Goal: Transaction & Acquisition: Purchase product/service

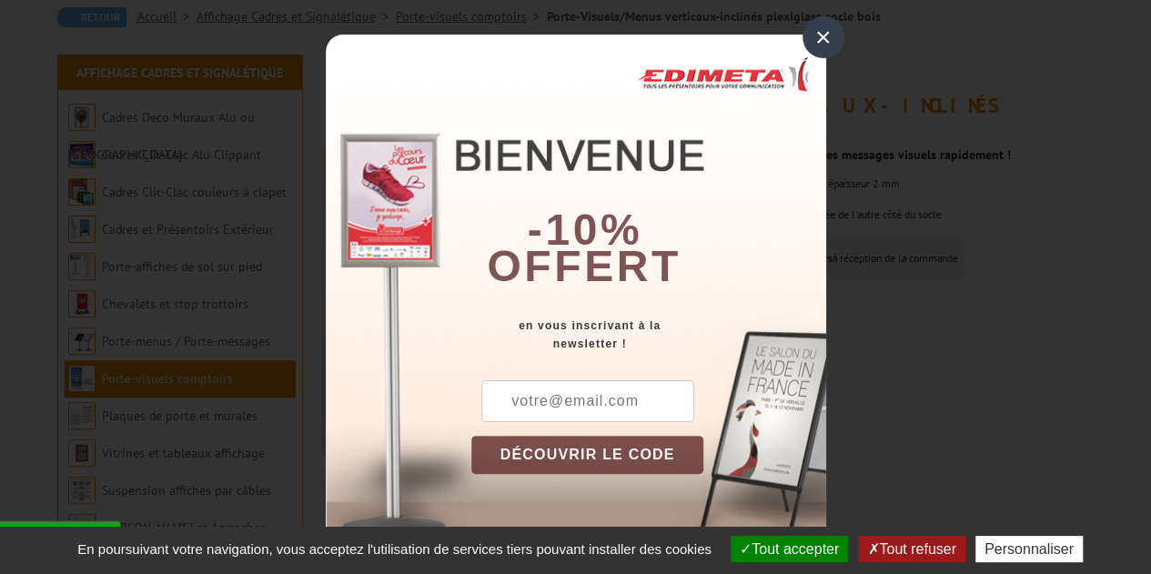
scroll to position [182, 0]
click at [819, 42] on div "×" at bounding box center [823, 37] width 42 height 42
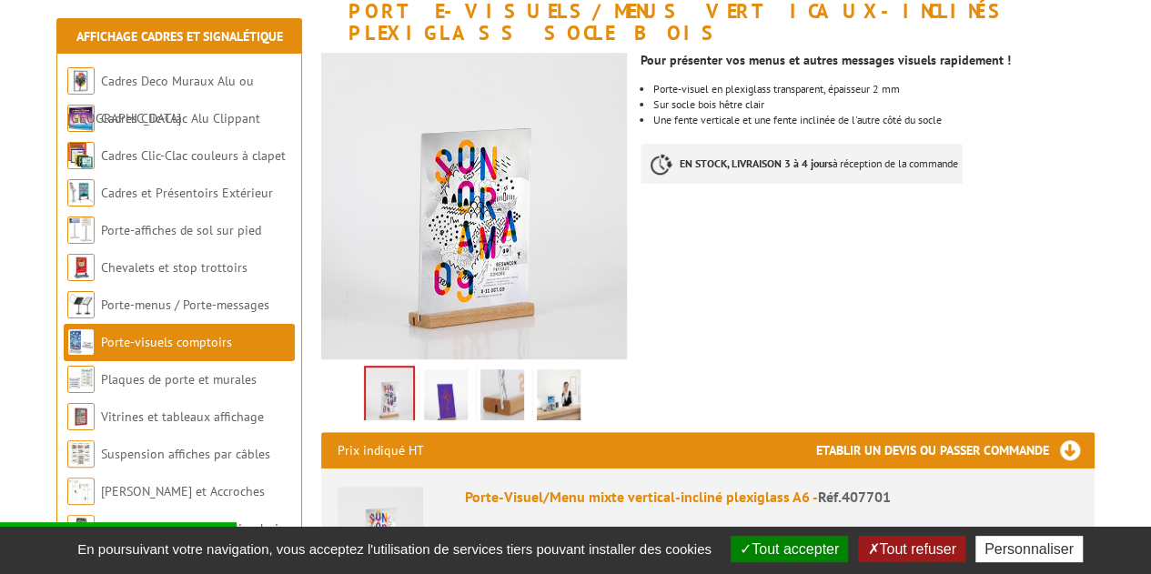
scroll to position [364, 0]
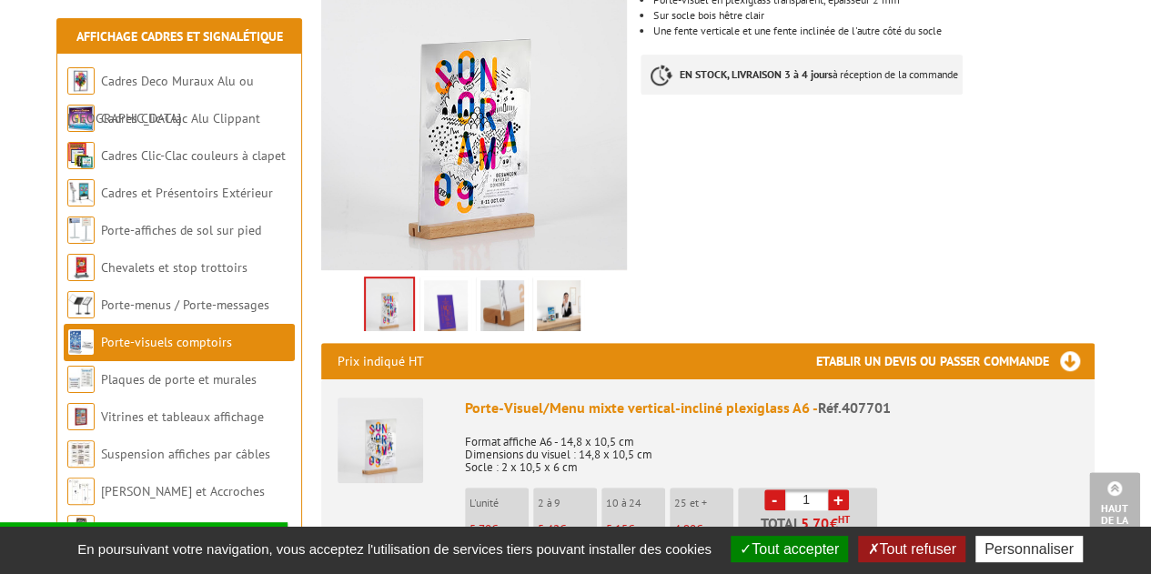
click at [457, 283] on img at bounding box center [446, 308] width 44 height 56
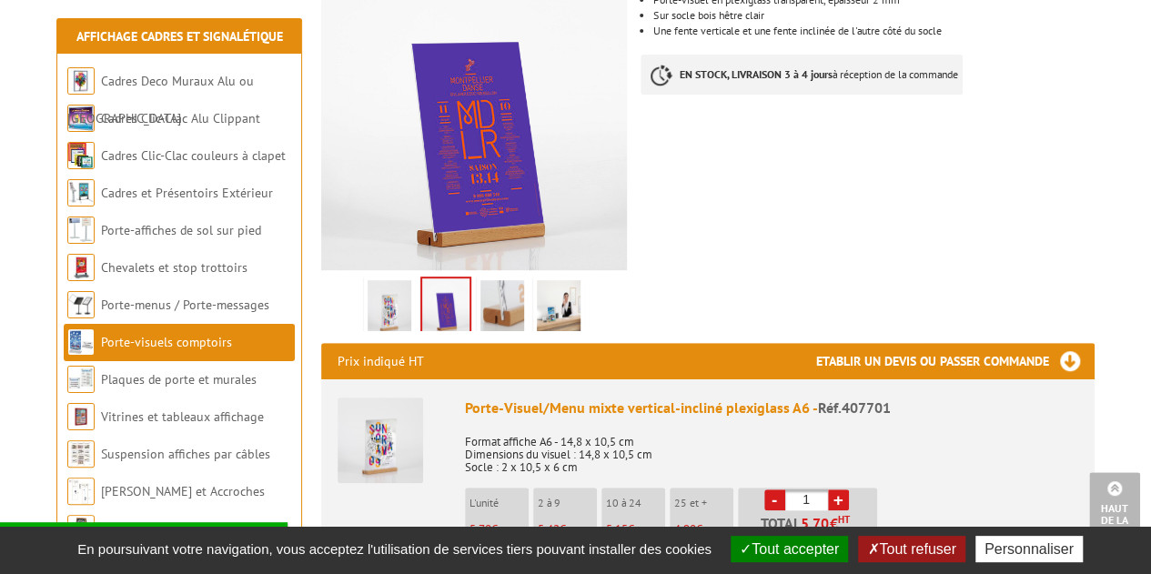
click at [513, 280] on img at bounding box center [502, 308] width 44 height 56
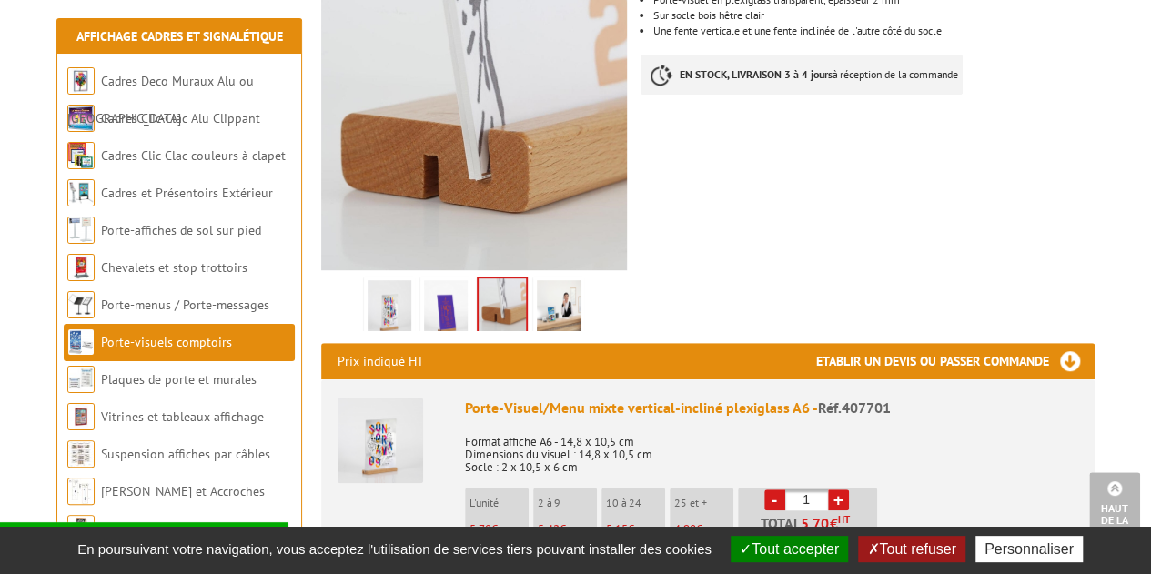
click at [568, 280] on img at bounding box center [559, 308] width 44 height 56
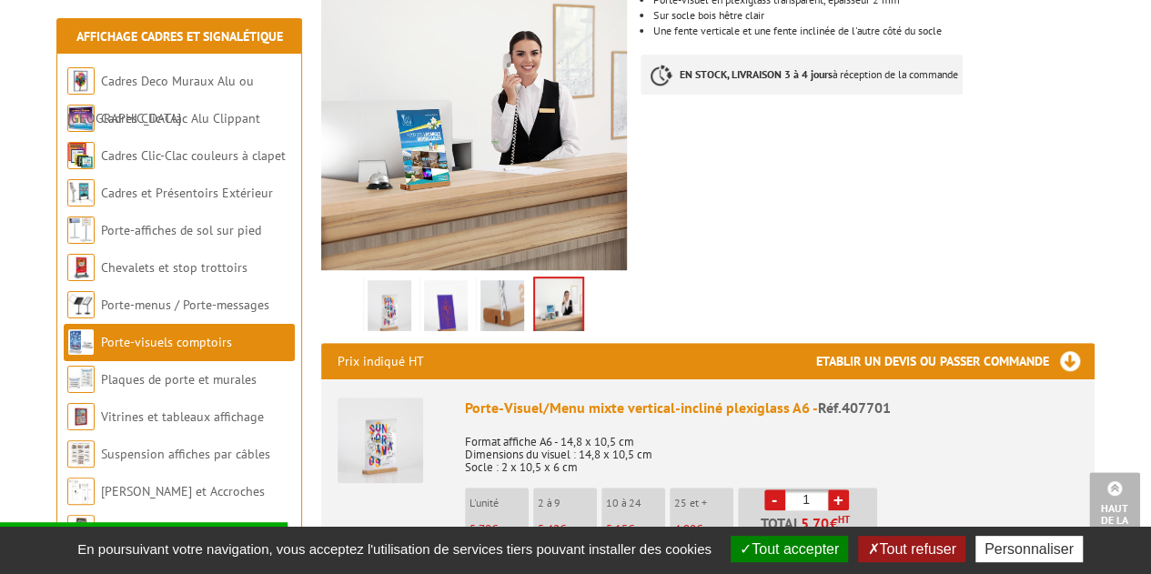
click at [511, 282] on img at bounding box center [502, 308] width 44 height 56
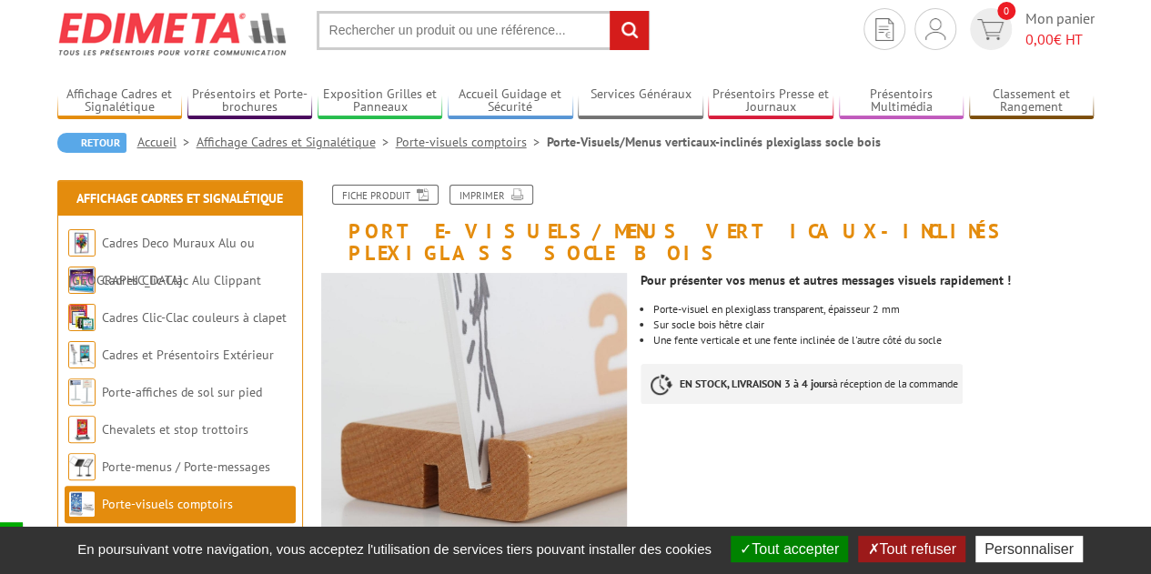
scroll to position [0, 0]
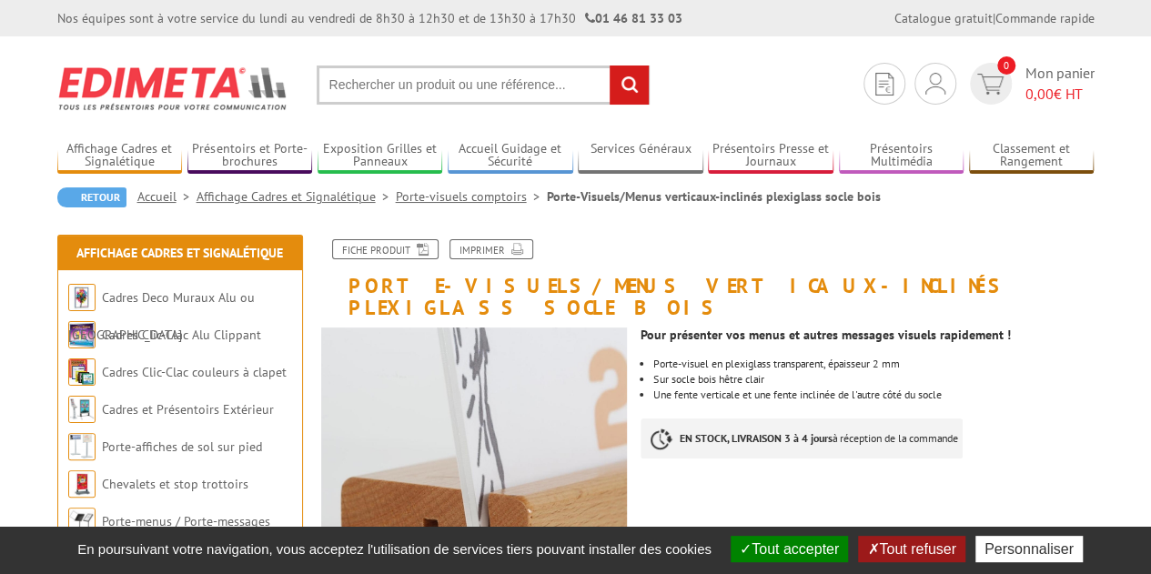
drag, startPoint x: 426, startPoint y: 90, endPoint x: 476, endPoint y: 69, distance: 54.2
click at [427, 91] on input "text" at bounding box center [483, 84] width 333 height 39
click at [470, 80] on input "text" at bounding box center [483, 84] width 333 height 39
click at [494, 96] on input "text" at bounding box center [483, 84] width 333 height 39
type input "PORTE VISUEL A6"
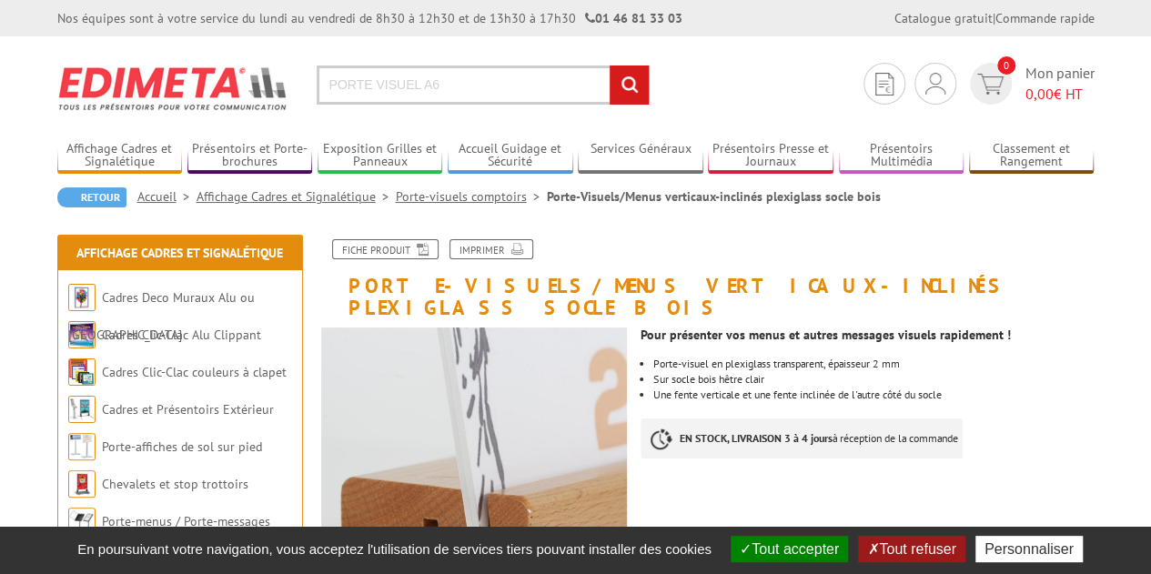
click at [609, 65] on input "rechercher" at bounding box center [628, 84] width 39 height 39
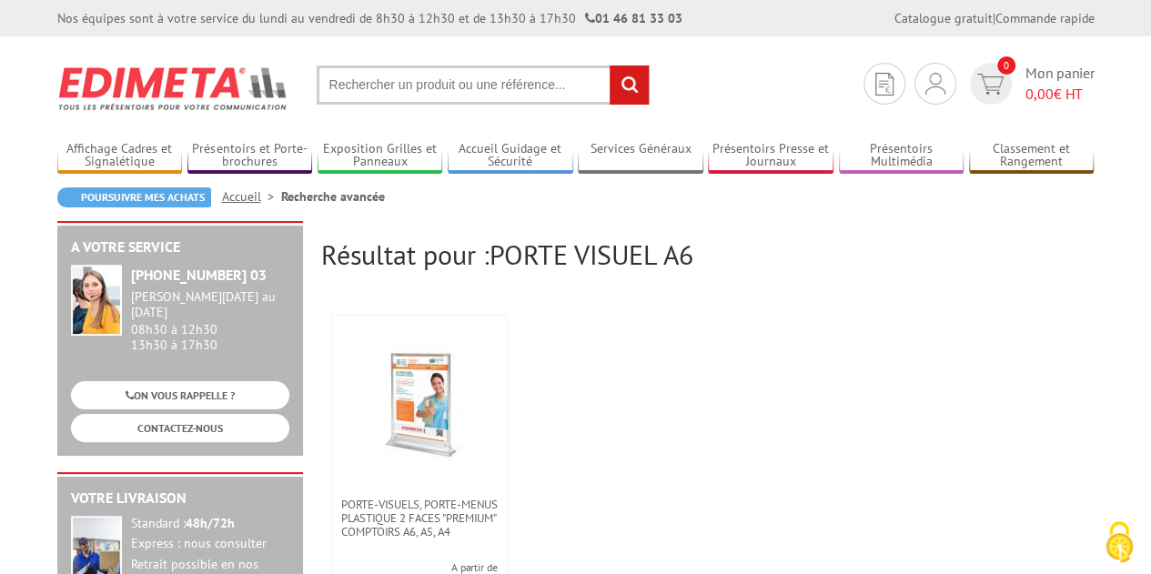
click at [393, 94] on input "text" at bounding box center [483, 84] width 333 height 39
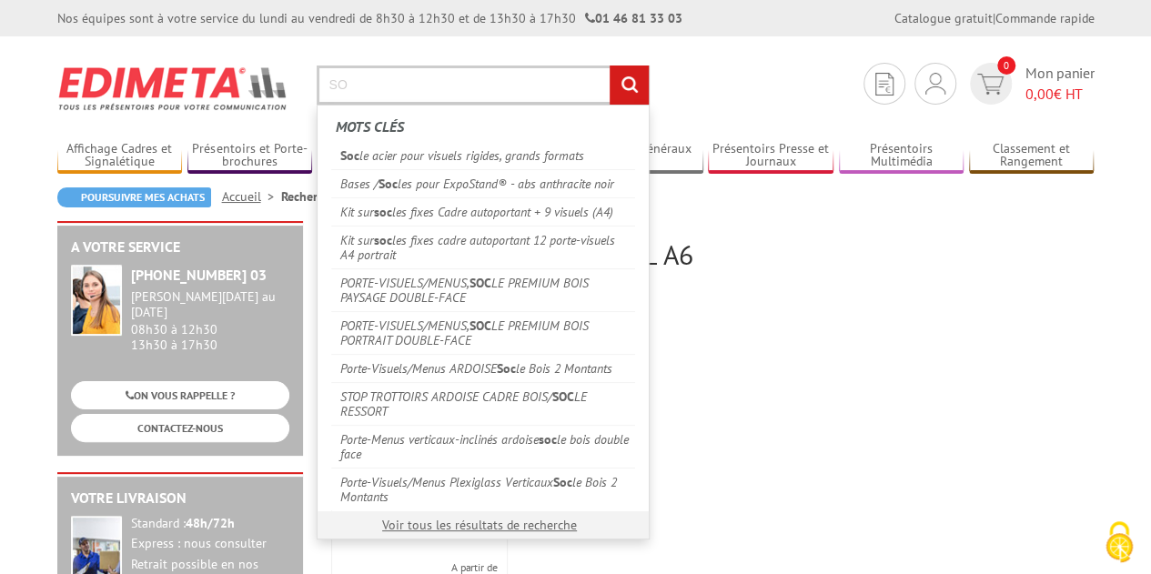
type input "S"
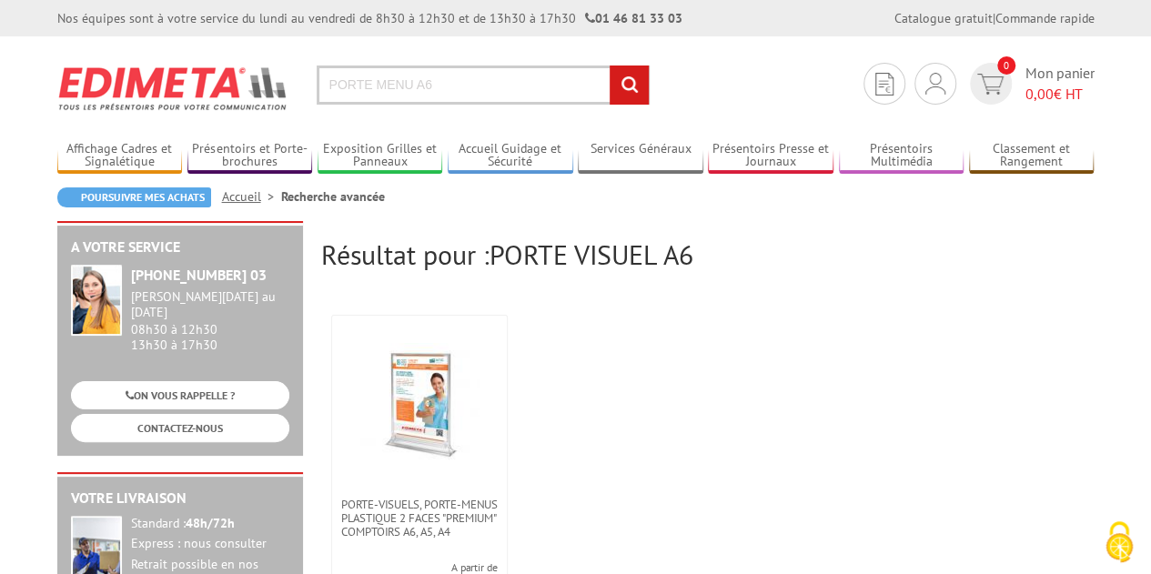
type input "PORTE MENU A6"
click at [609, 65] on input "rechercher" at bounding box center [628, 84] width 39 height 39
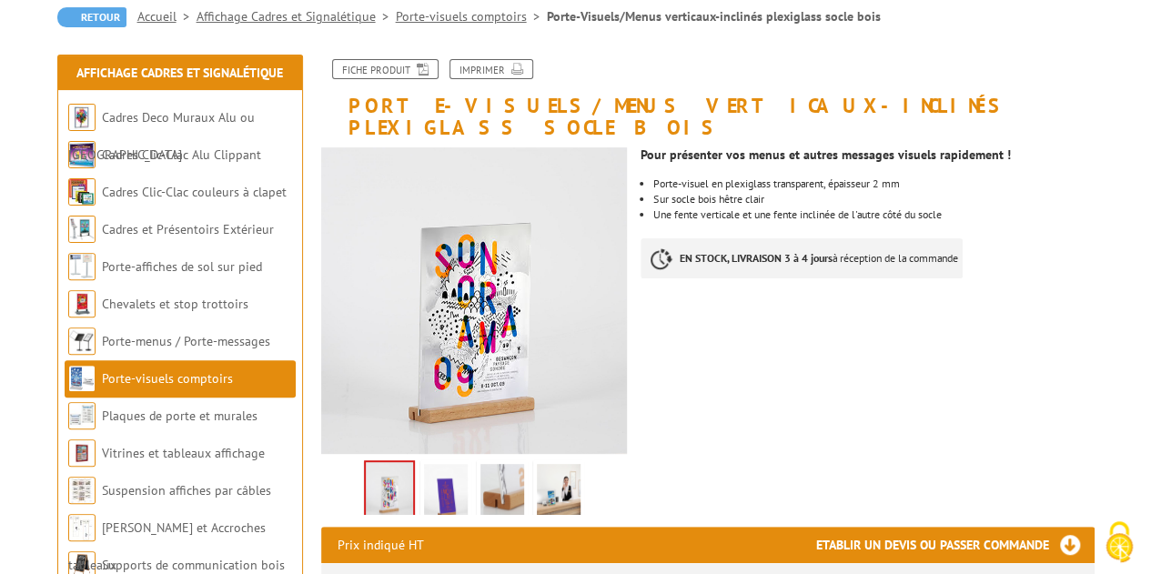
scroll to position [182, 0]
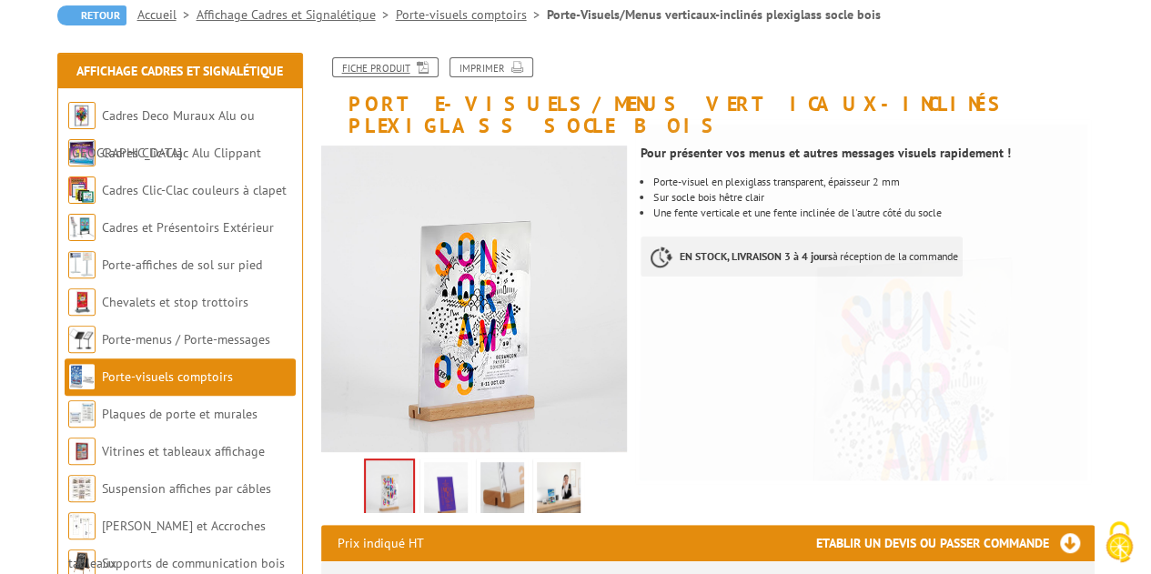
click at [385, 65] on link "Fiche produit" at bounding box center [385, 67] width 106 height 20
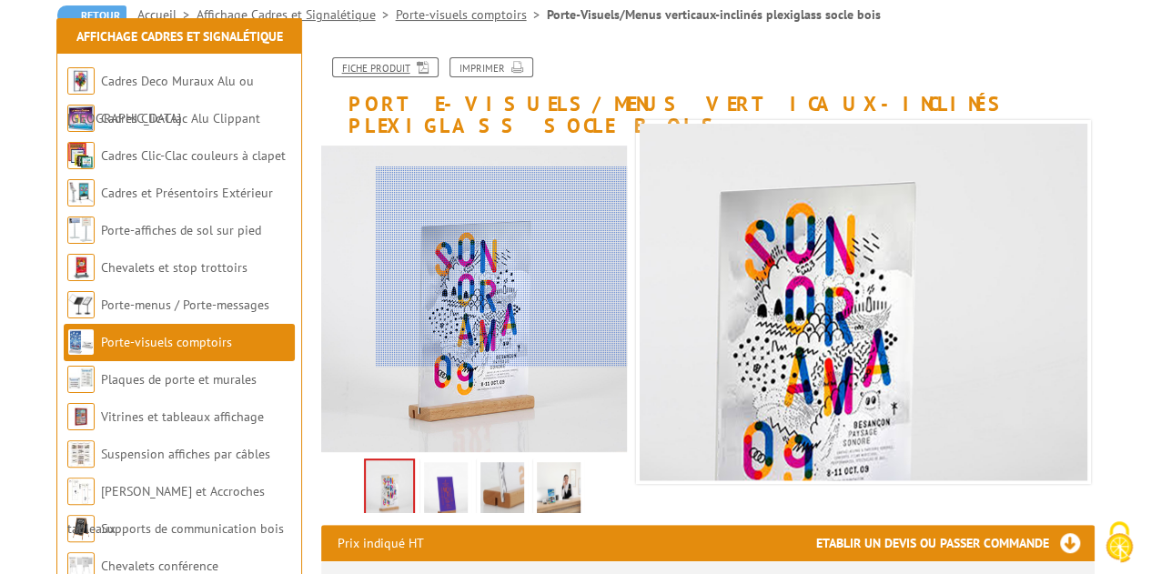
scroll to position [364, 0]
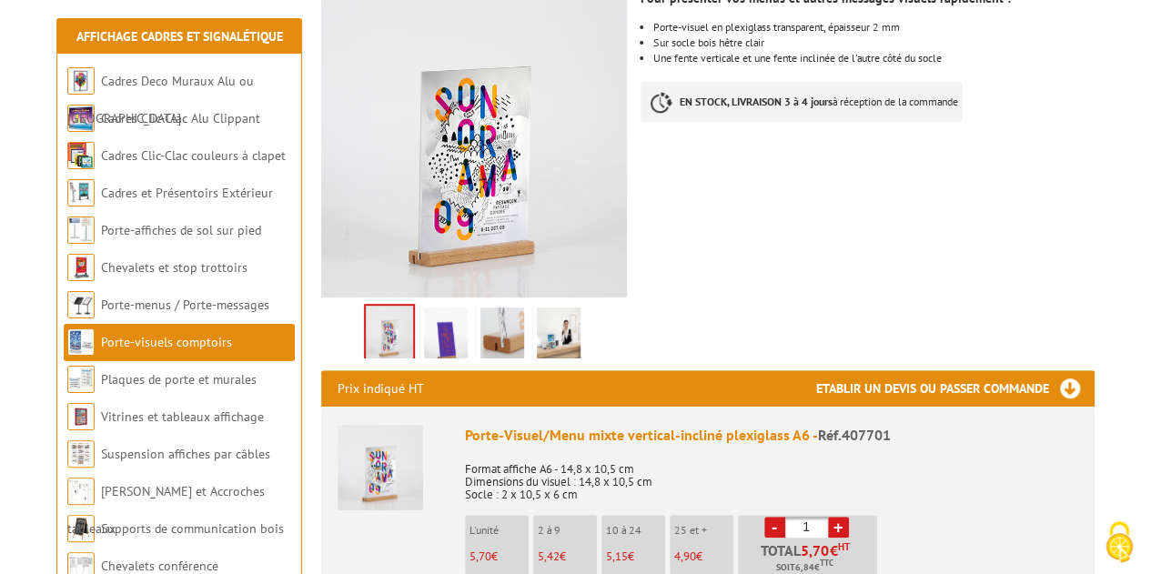
scroll to position [364, 0]
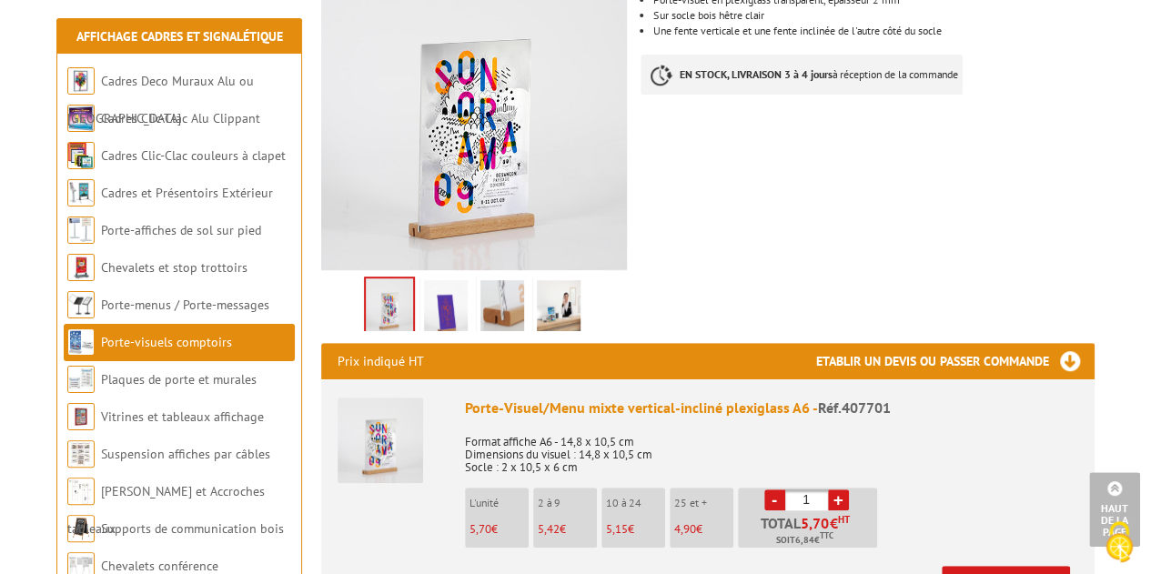
click at [698, 523] on p "4,90 €" at bounding box center [703, 529] width 59 height 13
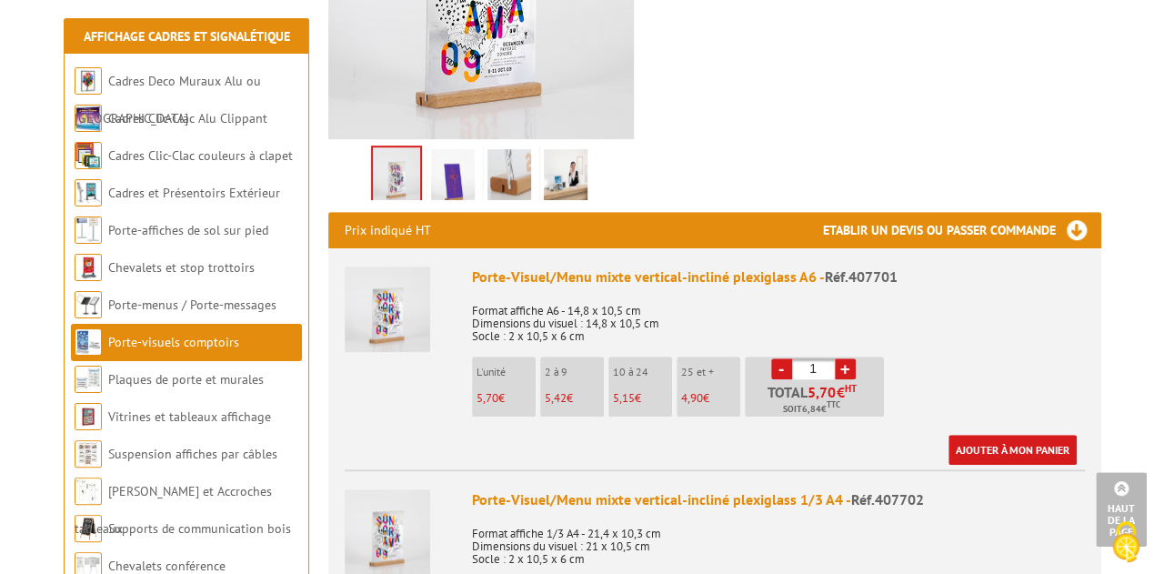
scroll to position [546, 0]
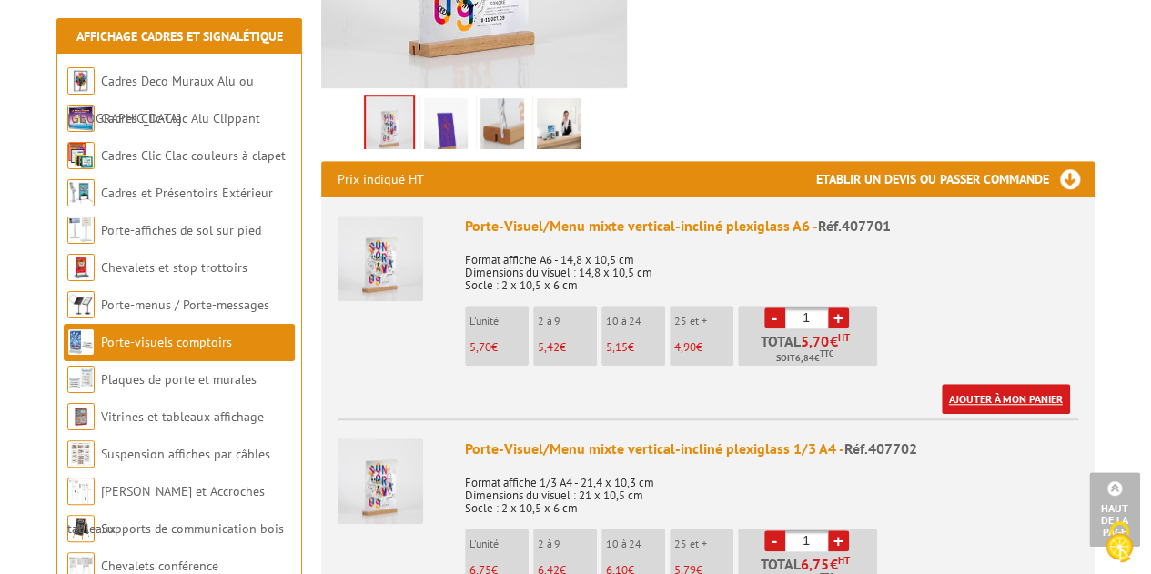
click at [996, 384] on link "Ajouter à mon panier" at bounding box center [1005, 399] width 128 height 30
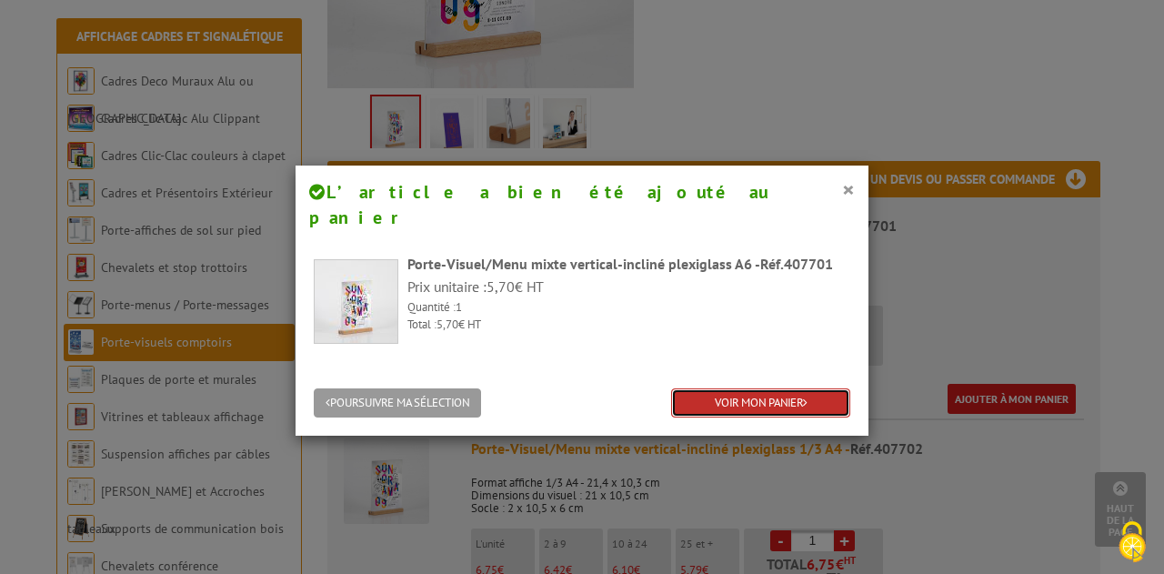
click at [769, 388] on link "VOIR MON PANIER" at bounding box center [760, 403] width 179 height 30
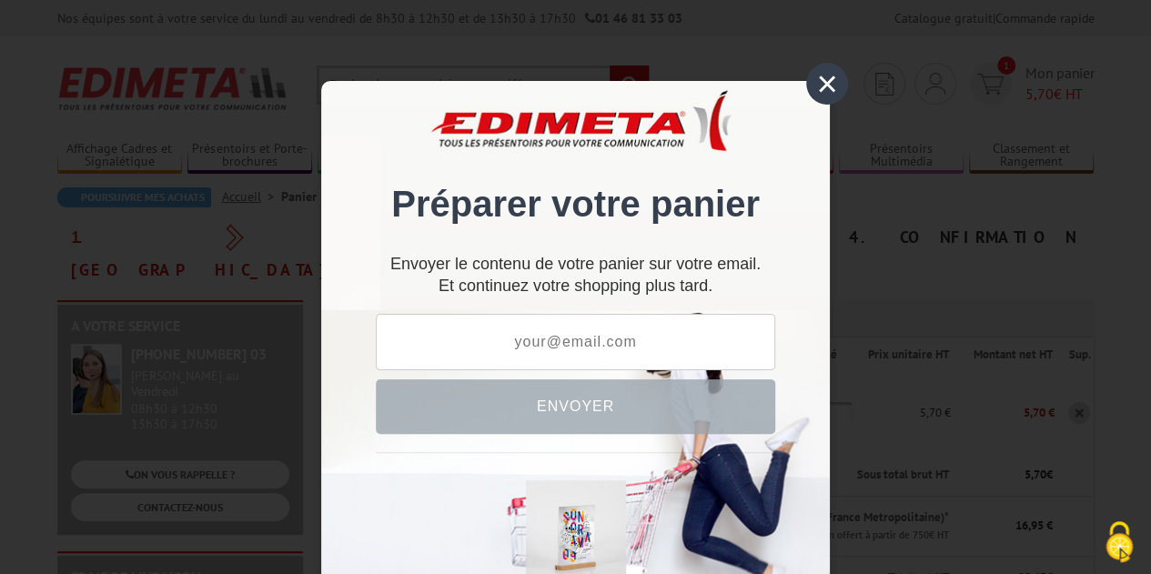
click at [816, 82] on div "×" at bounding box center [827, 84] width 42 height 42
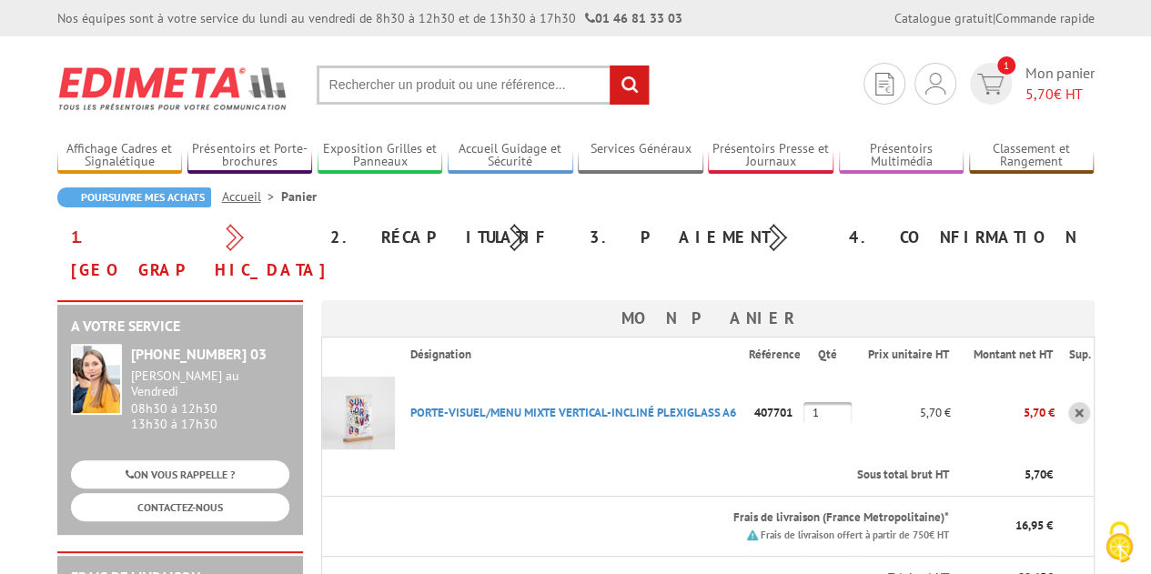
click at [829, 402] on input "1" at bounding box center [827, 413] width 48 height 22
click at [767, 454] on th "Sous total brut HT" at bounding box center [672, 475] width 555 height 43
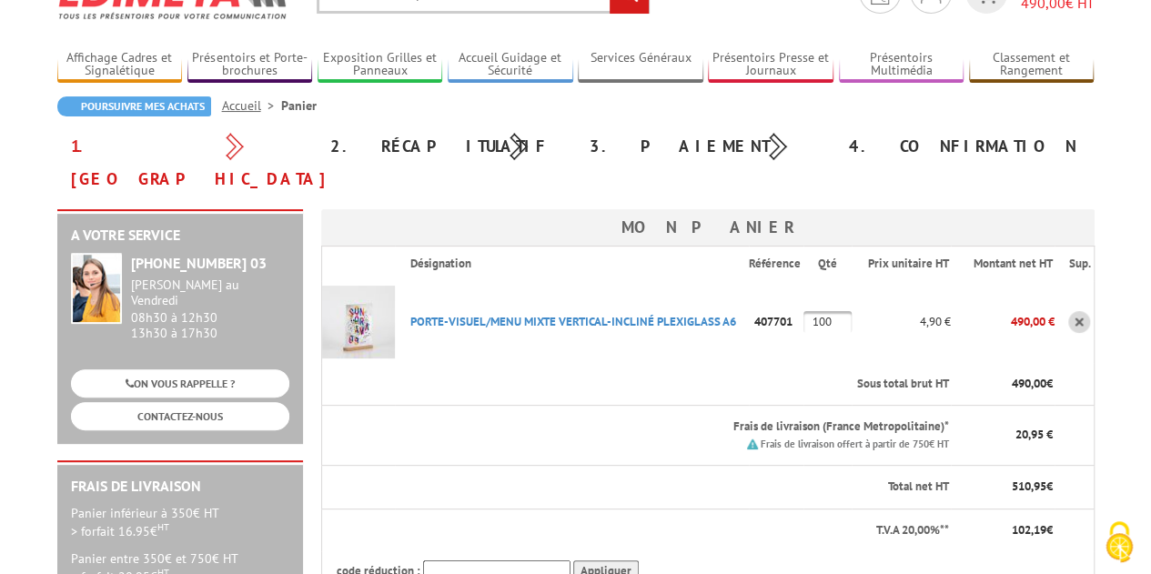
scroll to position [182, 0]
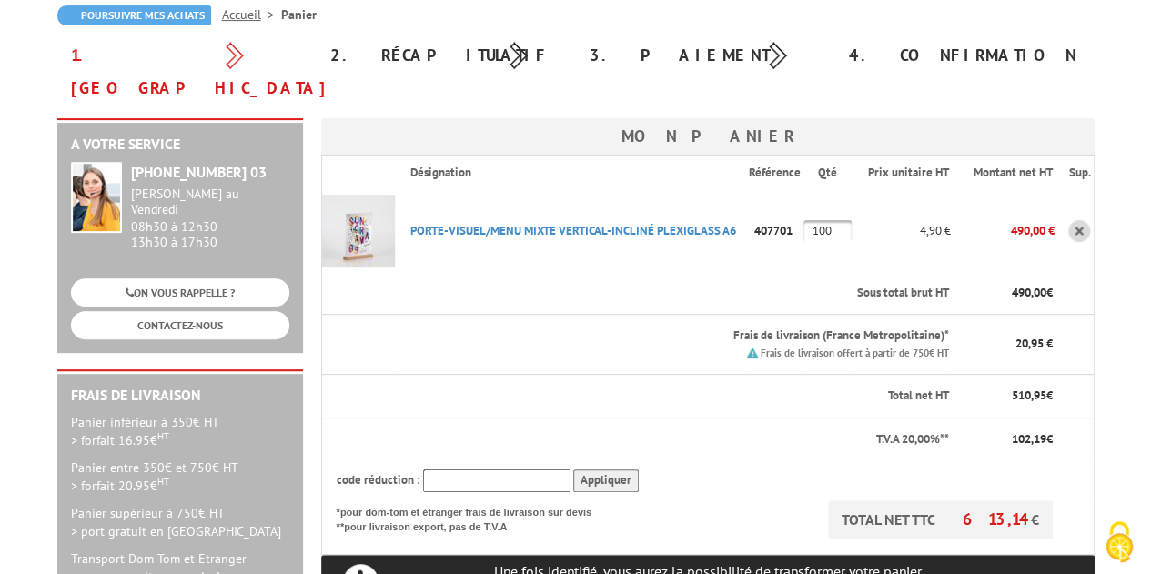
click at [835, 220] on input "100" at bounding box center [827, 231] width 48 height 22
click at [772, 500] on th "TOTAL NET TTC 730,74 € *pour dom-tom et étranger frais de livraison sur devis *…" at bounding box center [687, 527] width 733 height 55
click at [833, 220] on input "120" at bounding box center [827, 231] width 48 height 22
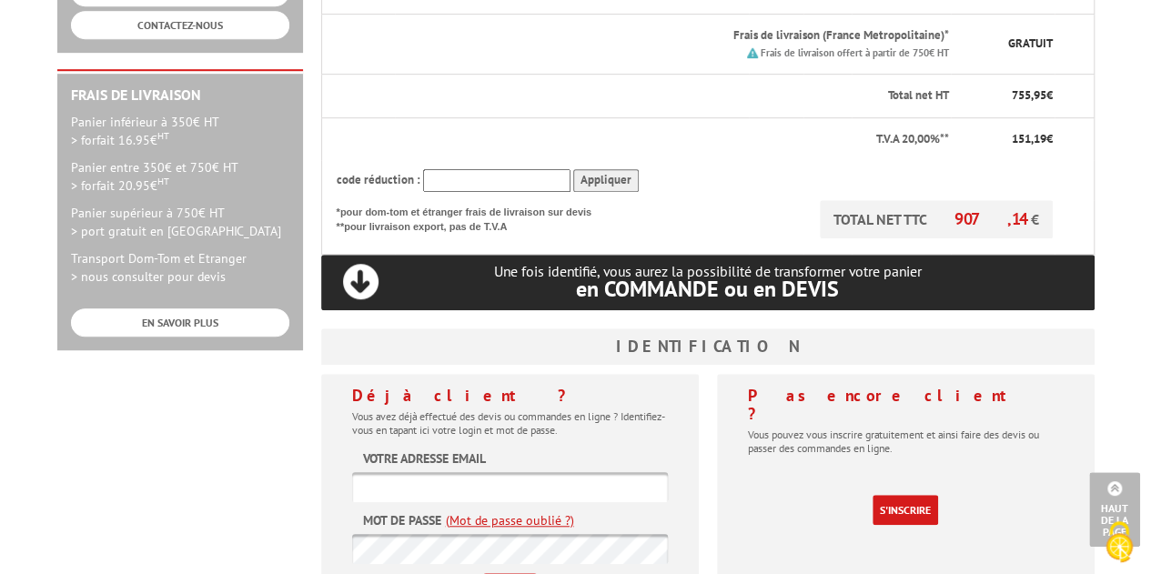
scroll to position [455, 0]
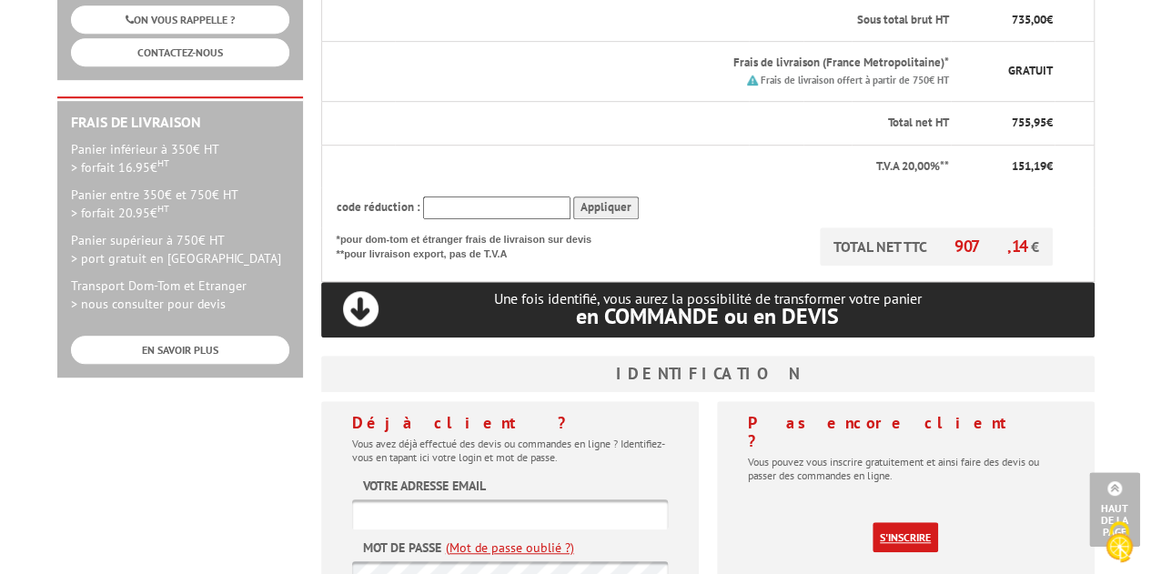
type input "150"
click at [903, 522] on link "S'inscrire" at bounding box center [904, 537] width 65 height 30
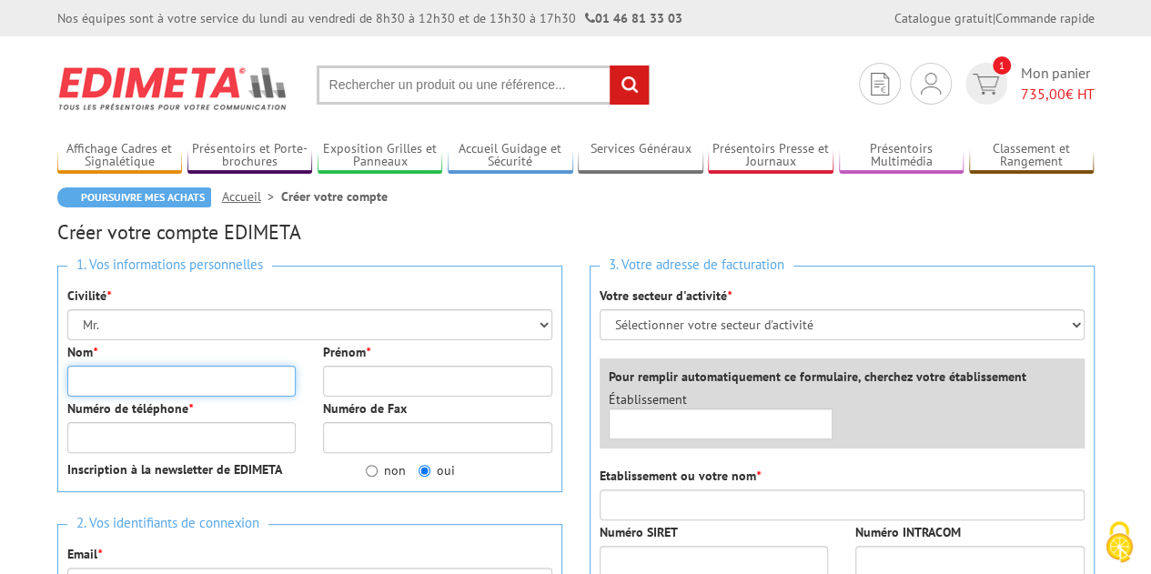
click at [217, 383] on input "Nom *" at bounding box center [181, 381] width 229 height 31
type input "[PERSON_NAME]"
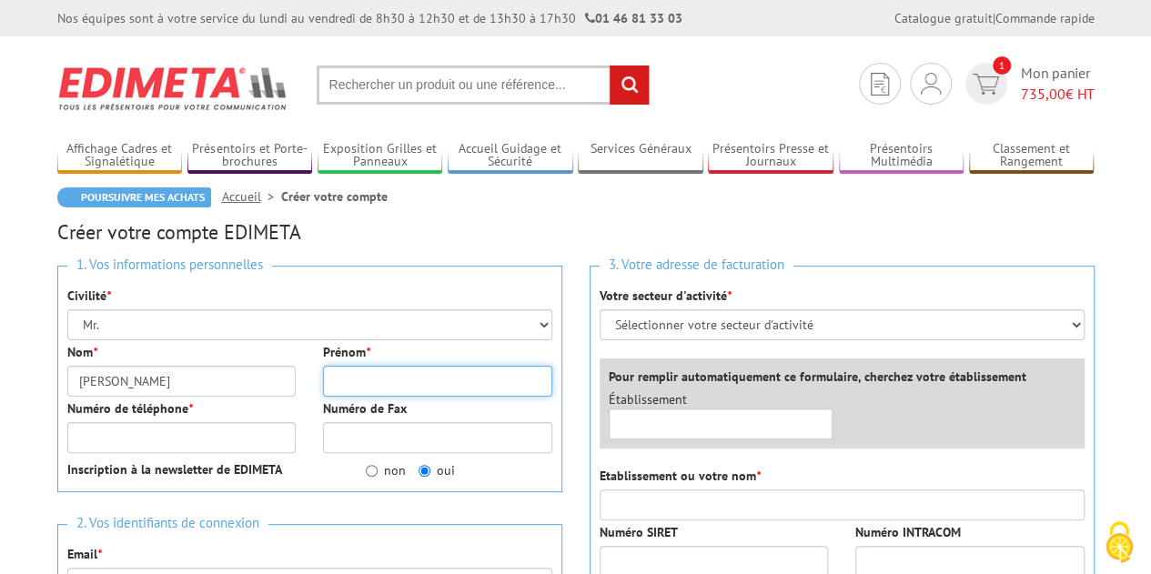
type input "[PERSON_NAME]"
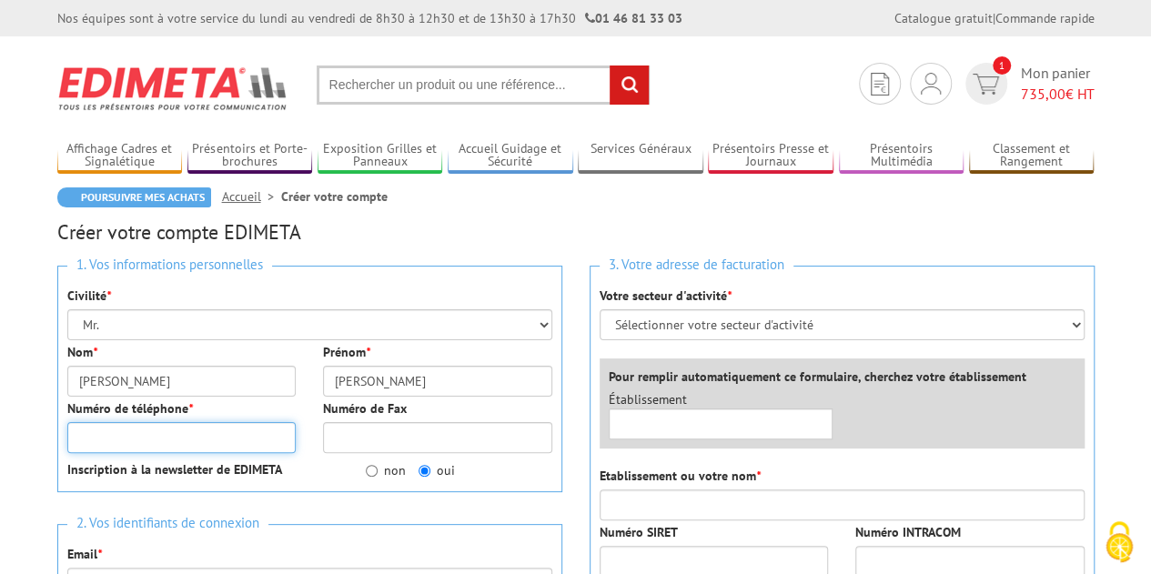
type input "0611439440"
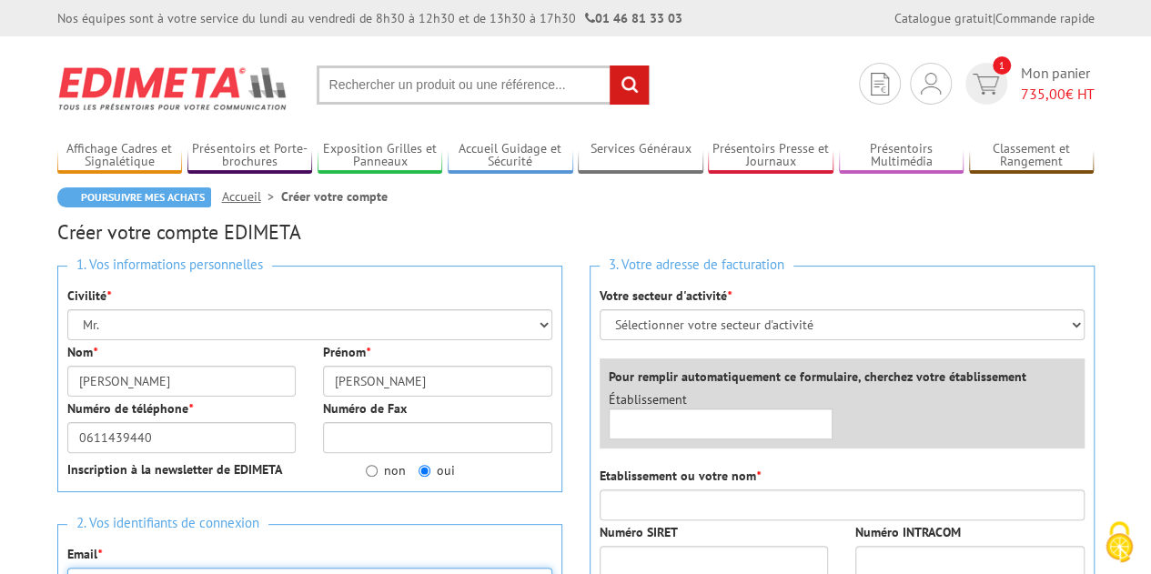
type input "[EMAIL_ADDRESS][DOMAIN_NAME]"
type input "91 Rue Gustave Delory"
type input "59810"
type input "Lesquin"
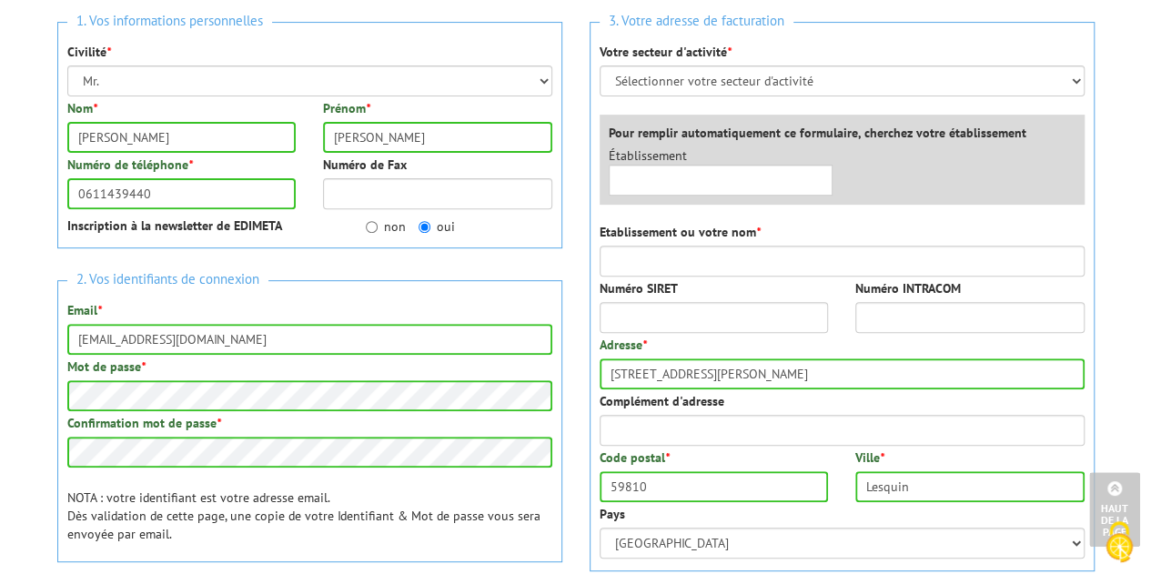
scroll to position [182, 0]
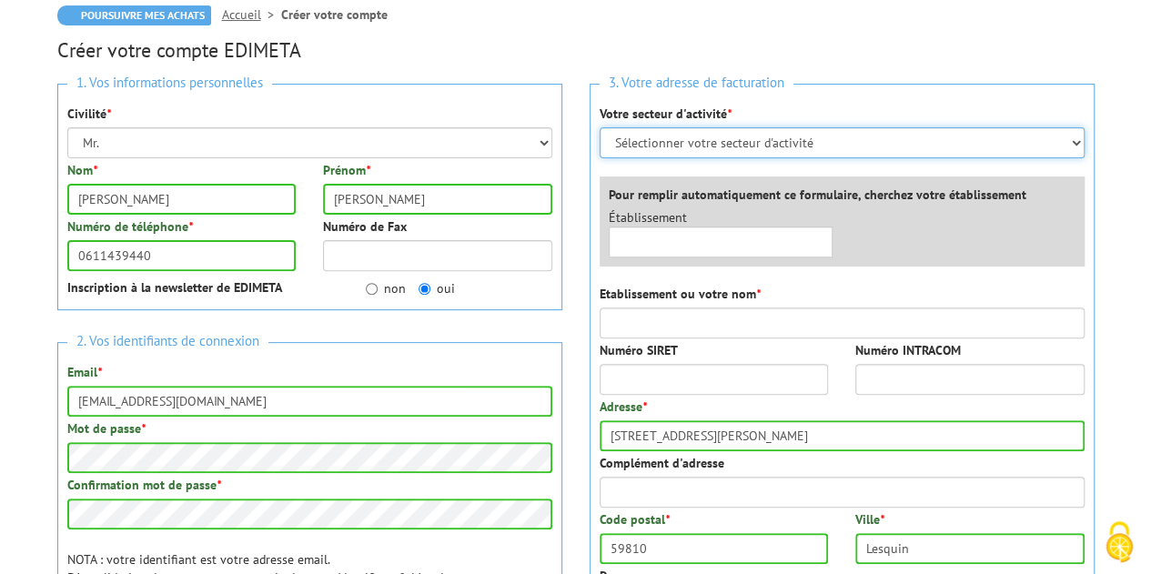
click at [722, 134] on select "Sélectionner votre secteur d'activité Administrations et collectivités Magasins…" at bounding box center [841, 142] width 485 height 31
select select "878"
click at [599, 127] on select "Sélectionner votre secteur d'activité Administrations et collectivités Magasins…" at bounding box center [841, 142] width 485 height 31
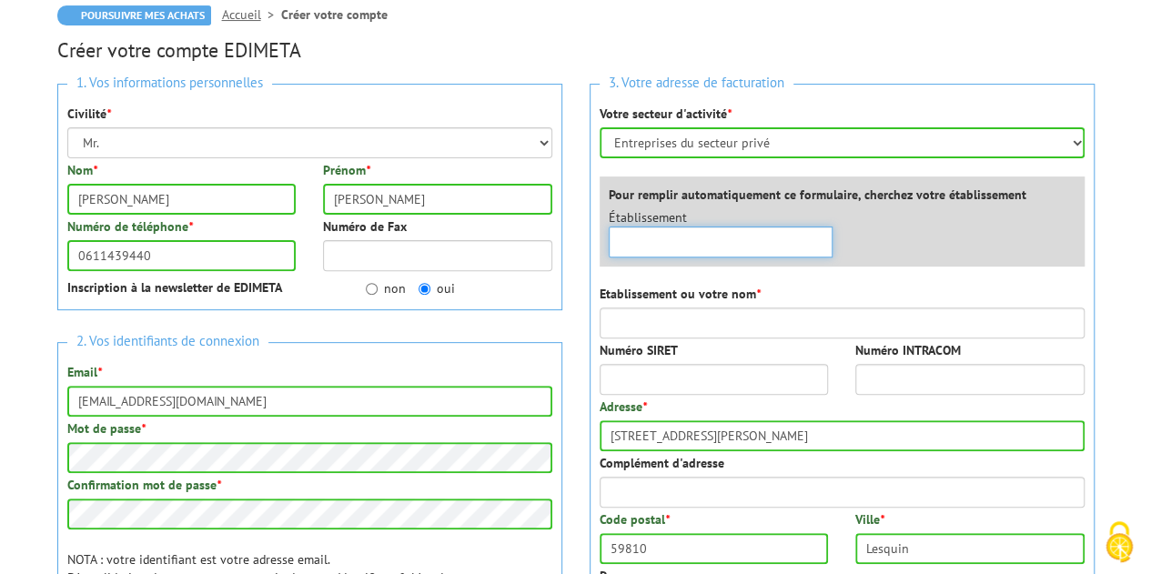
click at [675, 247] on input "text" at bounding box center [720, 241] width 225 height 31
type input "FREMAUX DELORME"
click at [767, 252] on input "FREMAUX DELORME" at bounding box center [720, 241] width 225 height 31
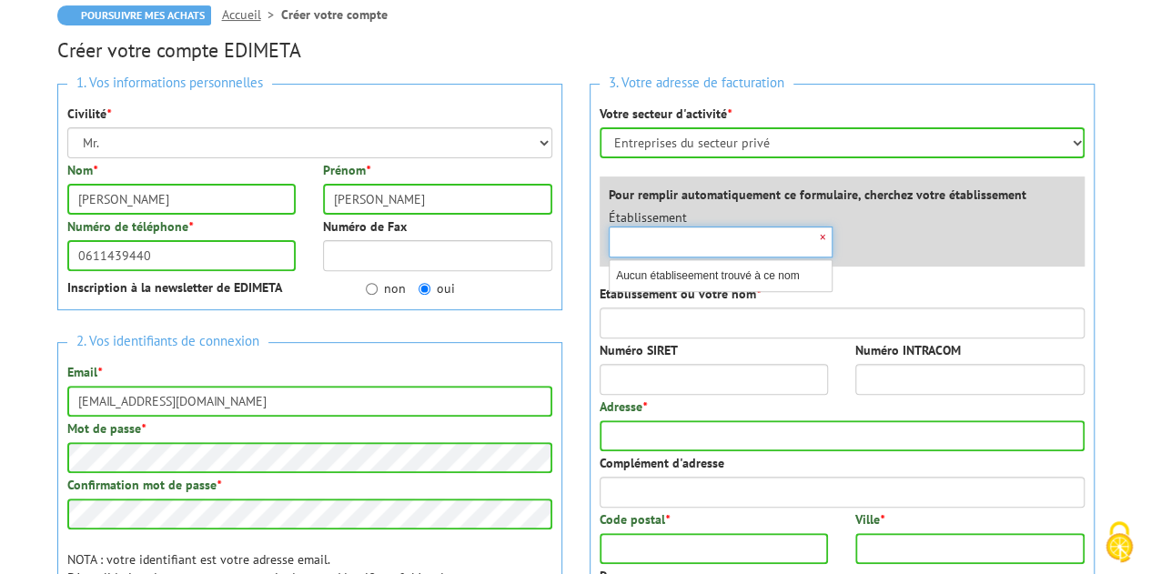
click at [820, 236] on div "×" at bounding box center [720, 241] width 225 height 31
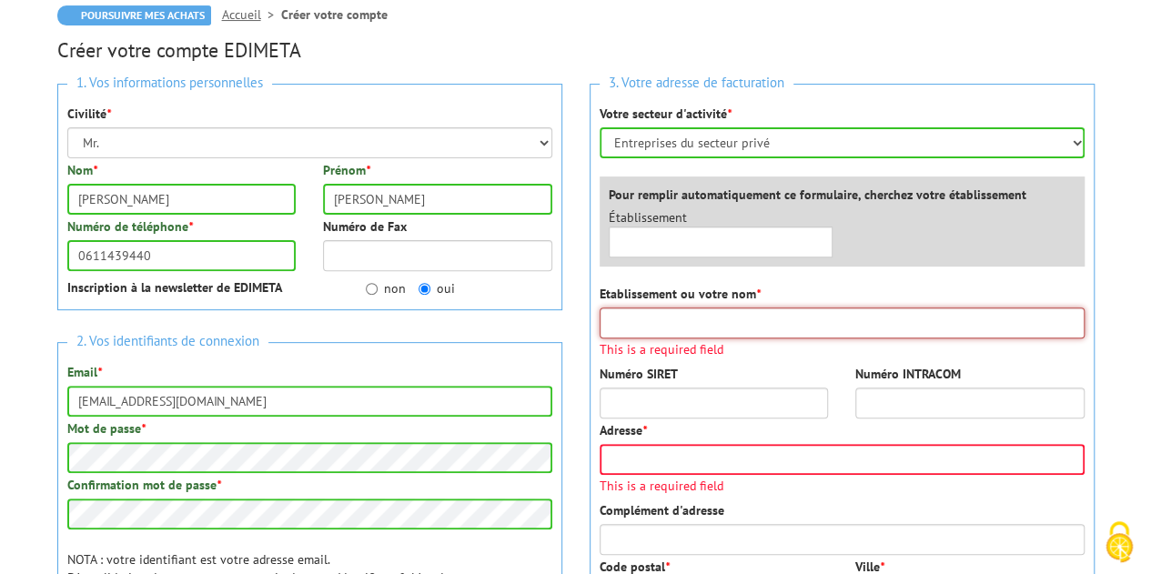
click at [735, 317] on input "Etablissement ou votre nom *" at bounding box center [841, 322] width 485 height 31
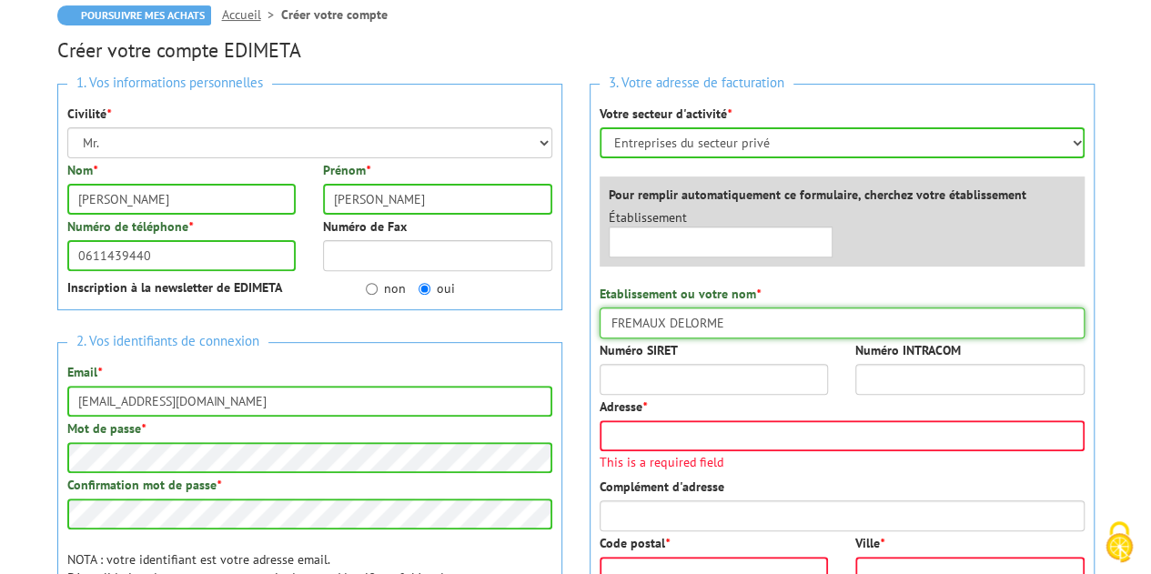
type input "FREMAUX DELORME"
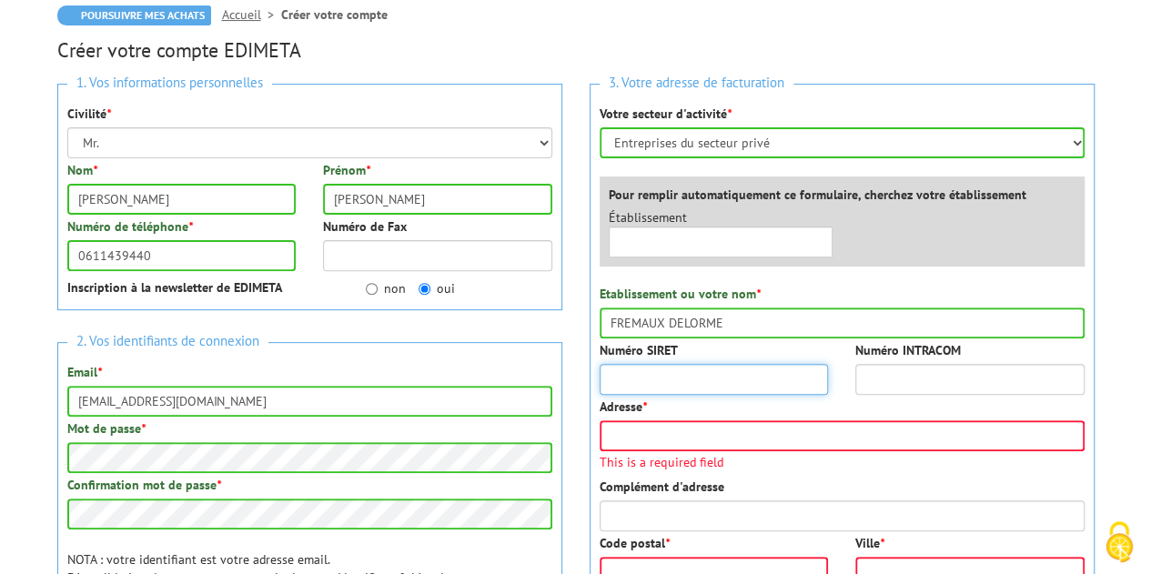
click at [720, 373] on input "Numéro SIRET" at bounding box center [713, 379] width 229 height 31
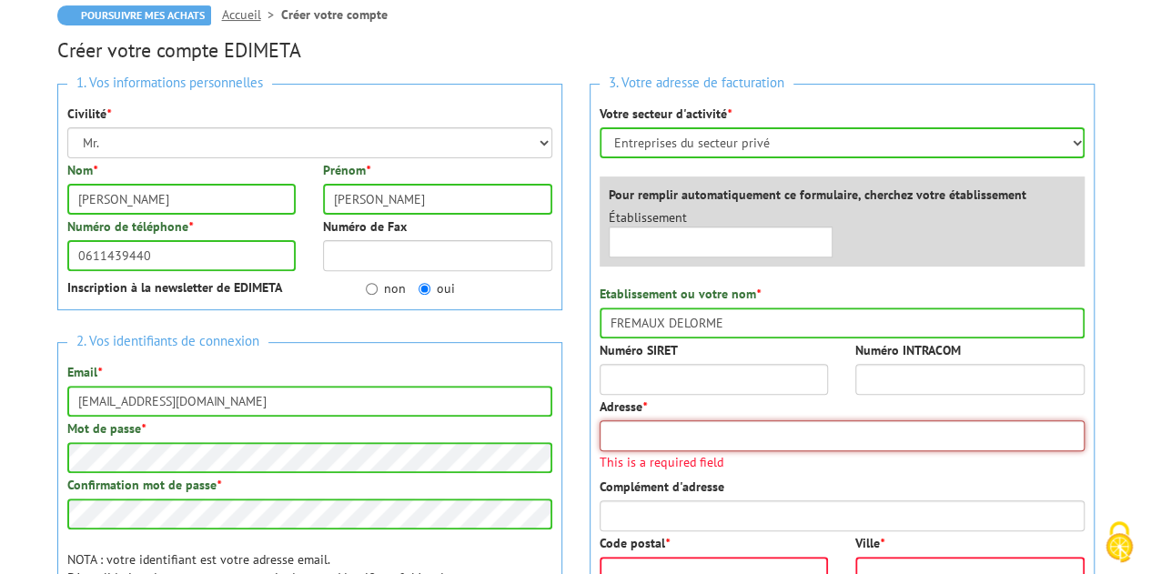
click at [695, 429] on input "Adresse *" at bounding box center [841, 435] width 485 height 31
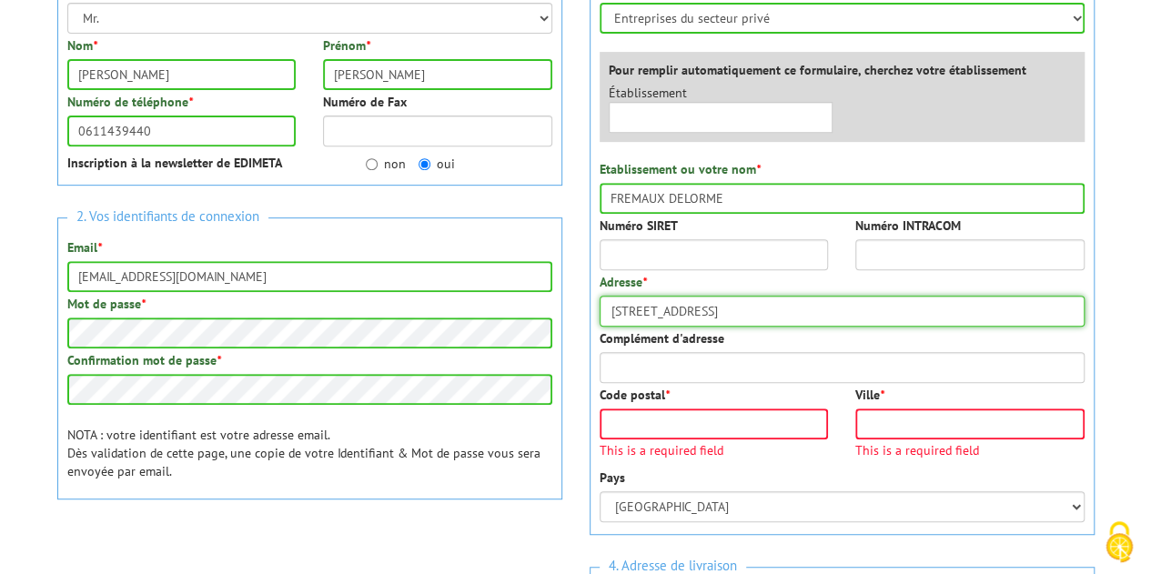
scroll to position [364, 0]
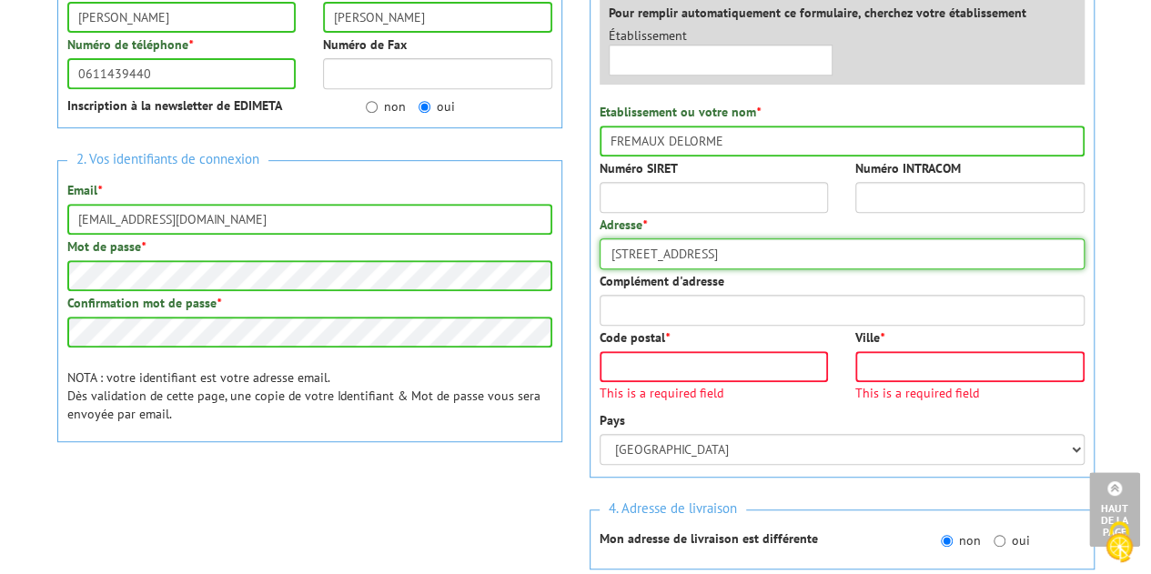
type input "35B AVENUE DE LA MARNE"
click at [739, 363] on input "Code postal *" at bounding box center [713, 366] width 229 height 31
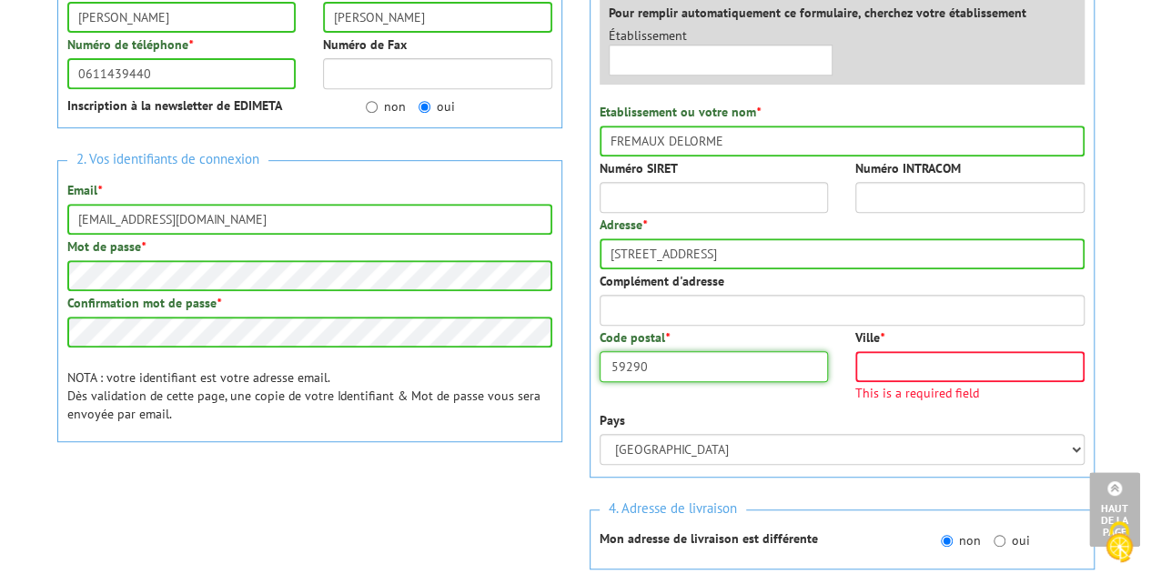
type input "59290"
click at [1029, 367] on input "Ville *" at bounding box center [969, 366] width 229 height 31
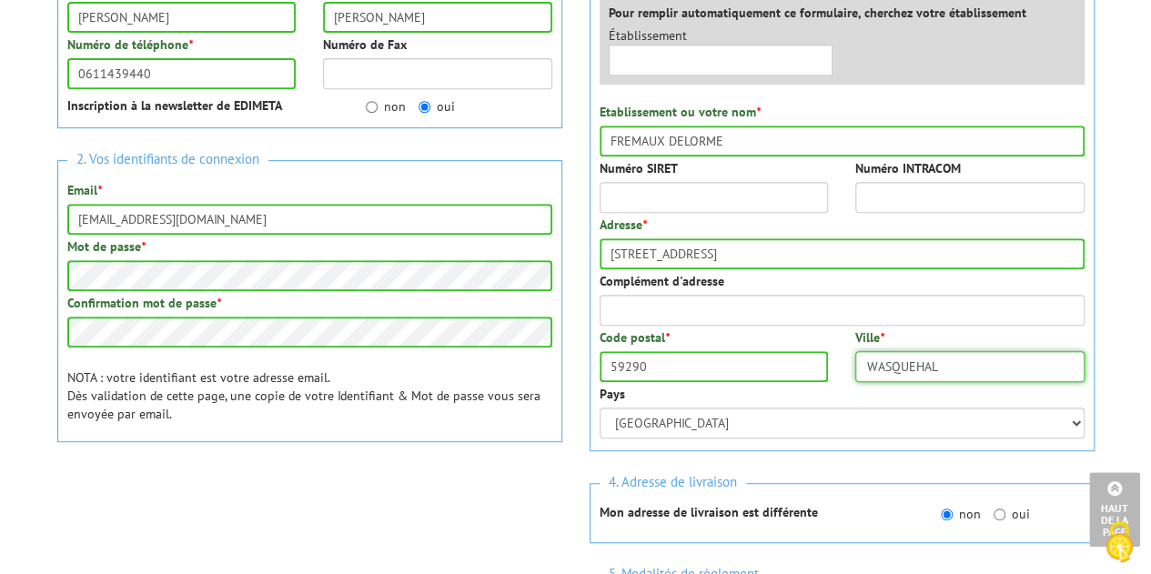
type input "WASQUEHAL"
click at [514, 512] on div "0cAFcWeA42KtSvPtxzlI1bOGej-i7QV-C-0lQEAsGZSxhLhURBPxMKQ9kXe9wMYVU9Yvsr8D1Ur0Z9F…" at bounding box center [309, 509] width 505 height 71
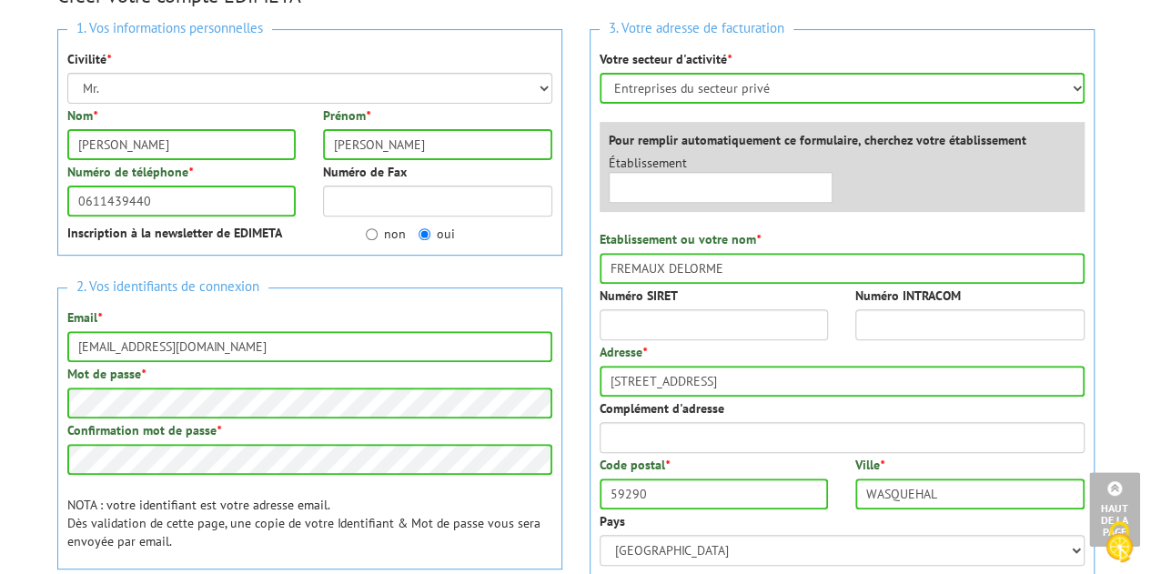
scroll to position [91, 0]
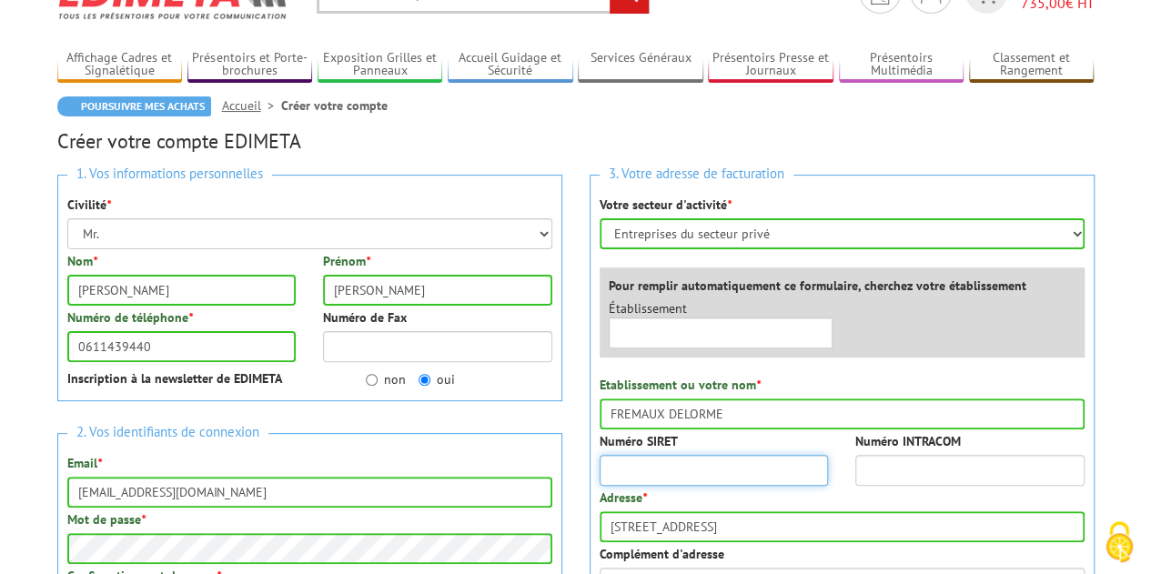
click at [669, 467] on input "Numéro SIRET" at bounding box center [713, 470] width 229 height 31
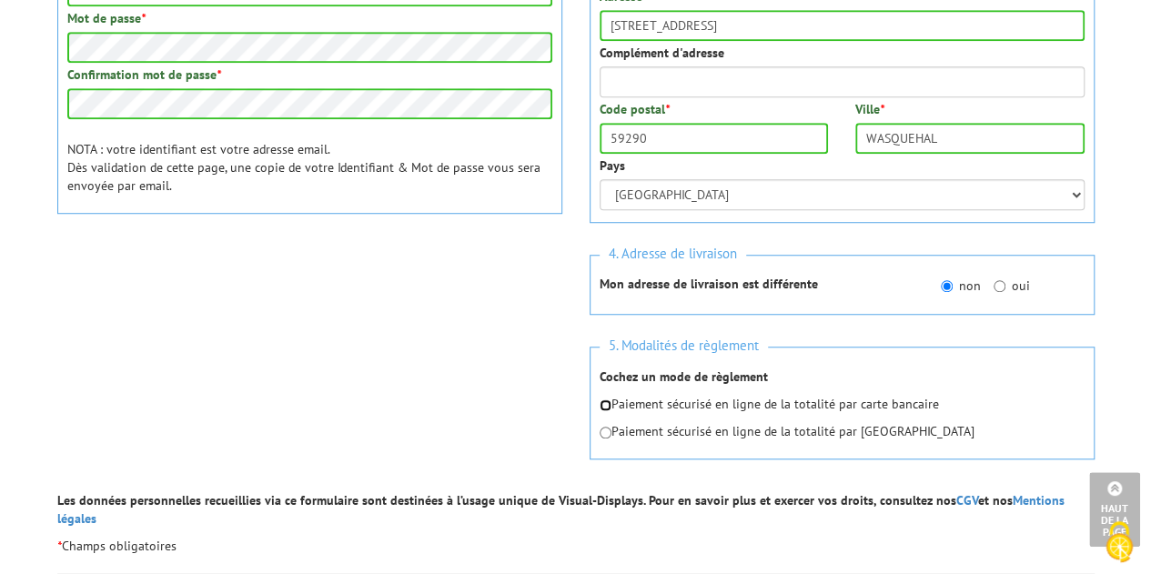
click at [606, 404] on input "radio" at bounding box center [605, 405] width 12 height 12
radio input "true"
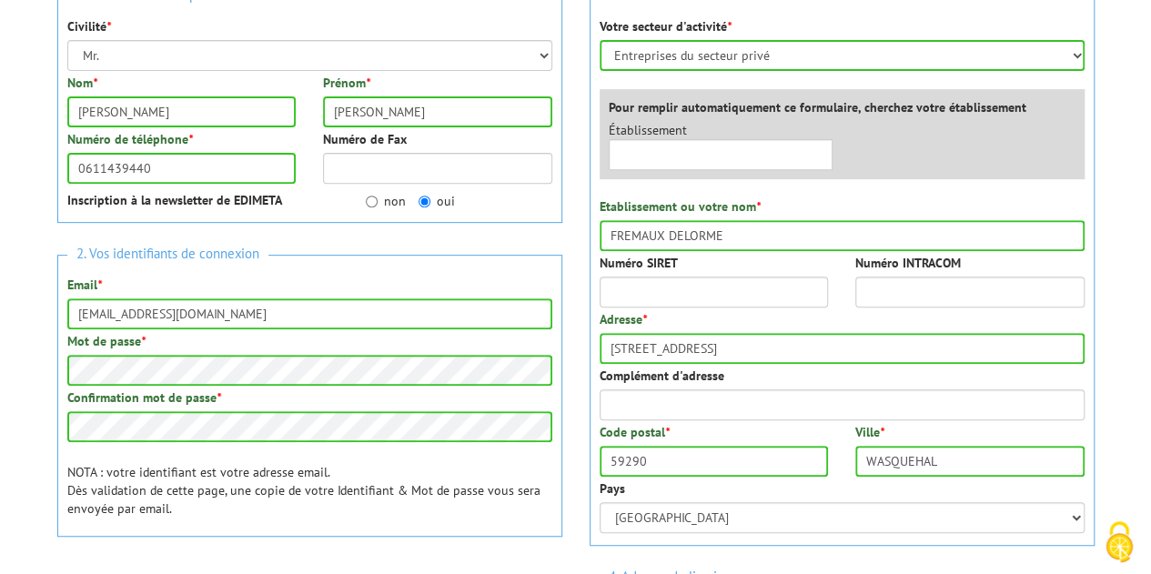
scroll to position [228, 0]
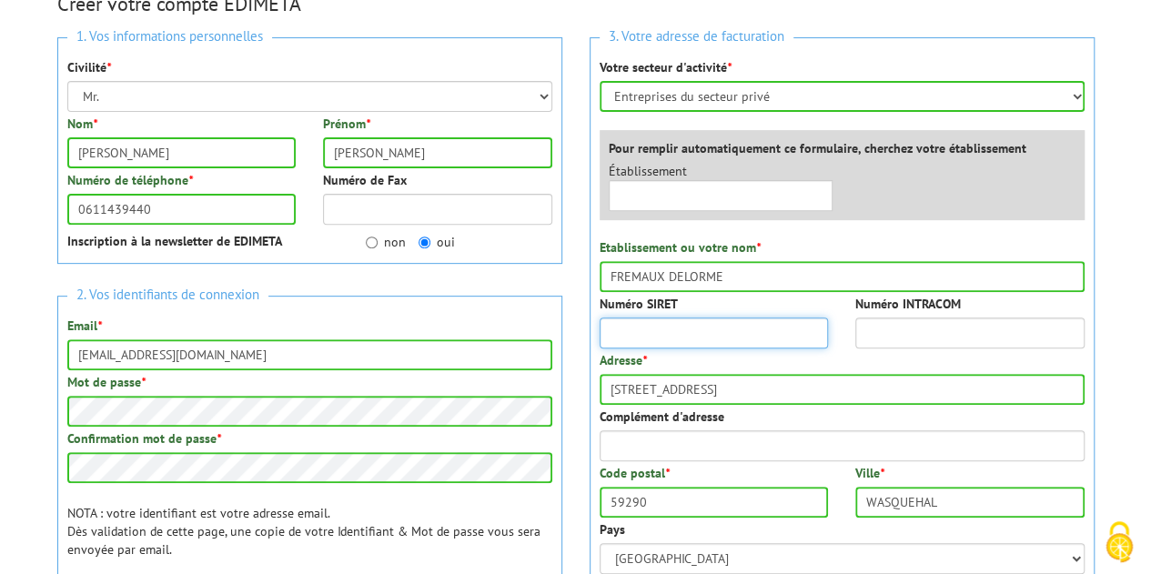
click at [720, 326] on input "Numéro SIRET" at bounding box center [713, 332] width 229 height 31
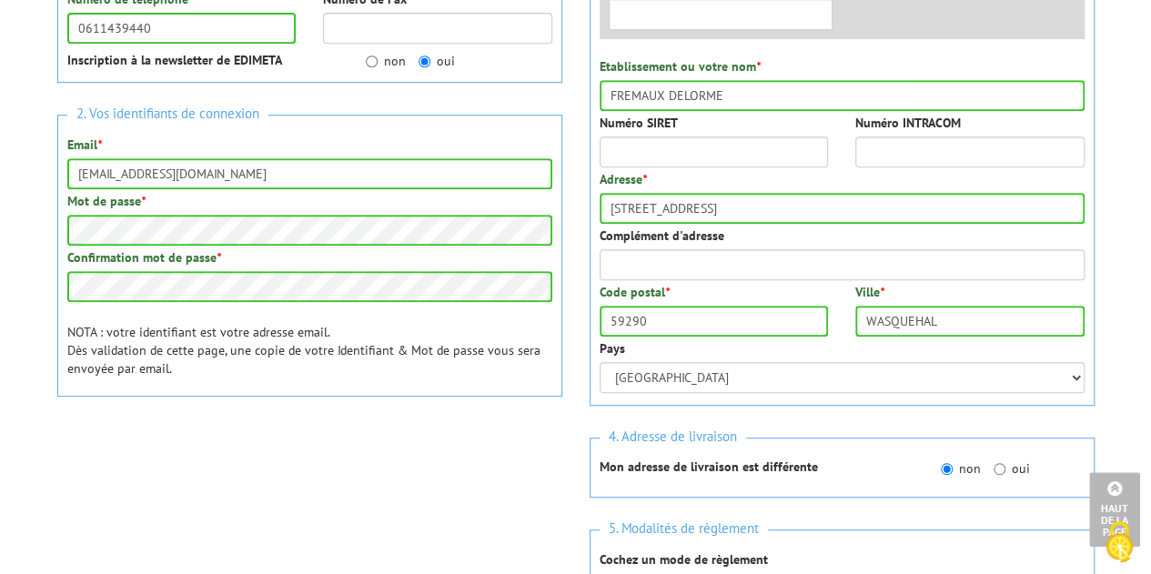
scroll to position [300, 0]
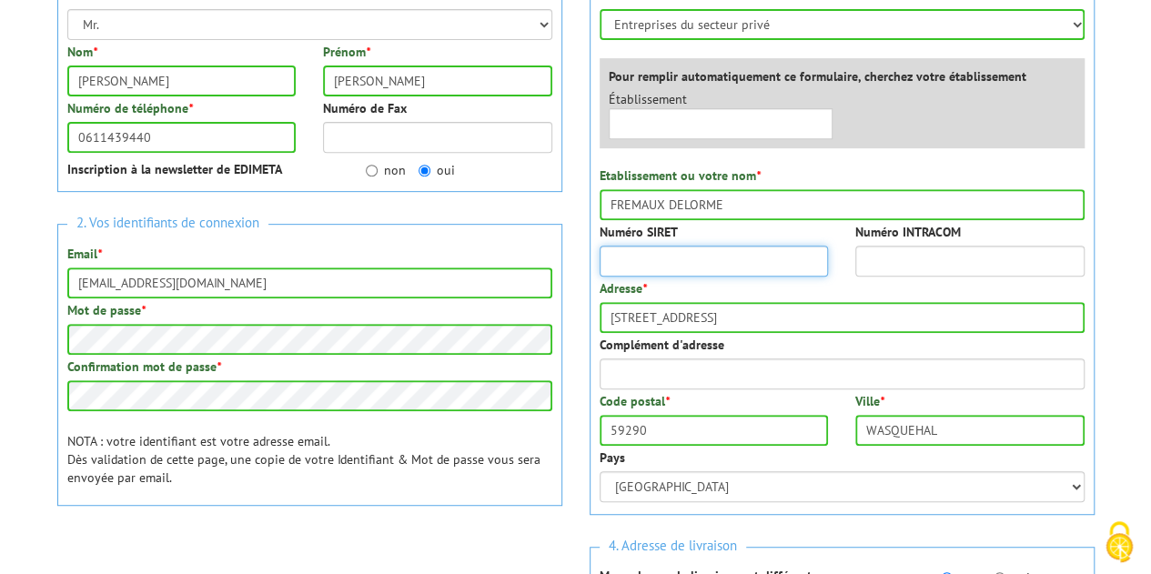
click at [714, 261] on input "Numéro SIRET" at bounding box center [713, 261] width 229 height 31
paste input "456 501 600 01"
type input "456 501 600 01"
click at [579, 202] on div "3. Votre adresse de facturation Votre secteur d'activité * Sélectionner votre s…" at bounding box center [842, 367] width 532 height 831
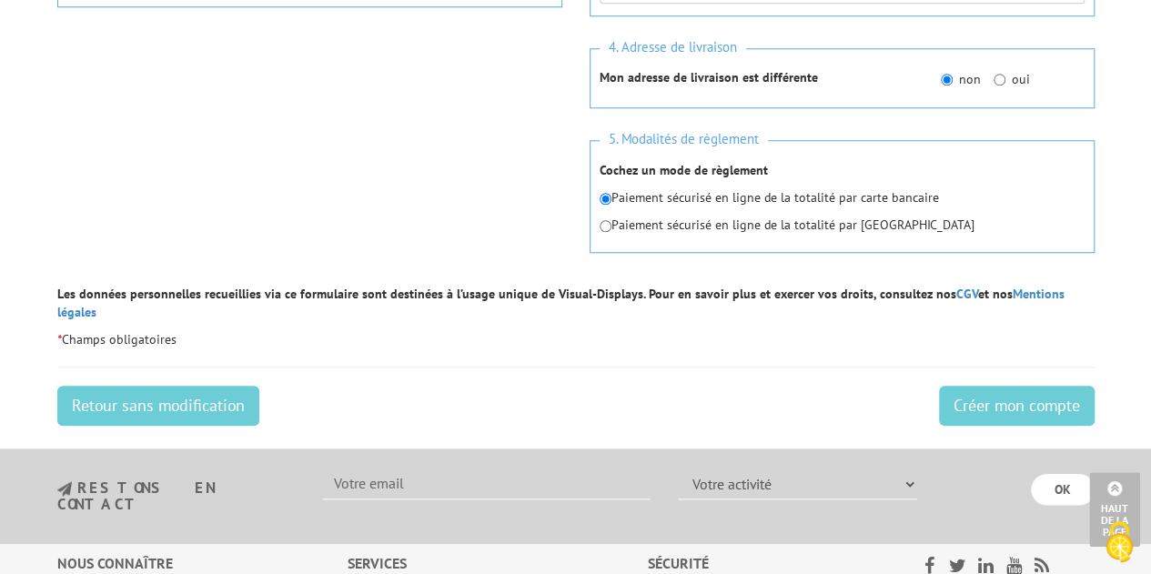
scroll to position [800, 0]
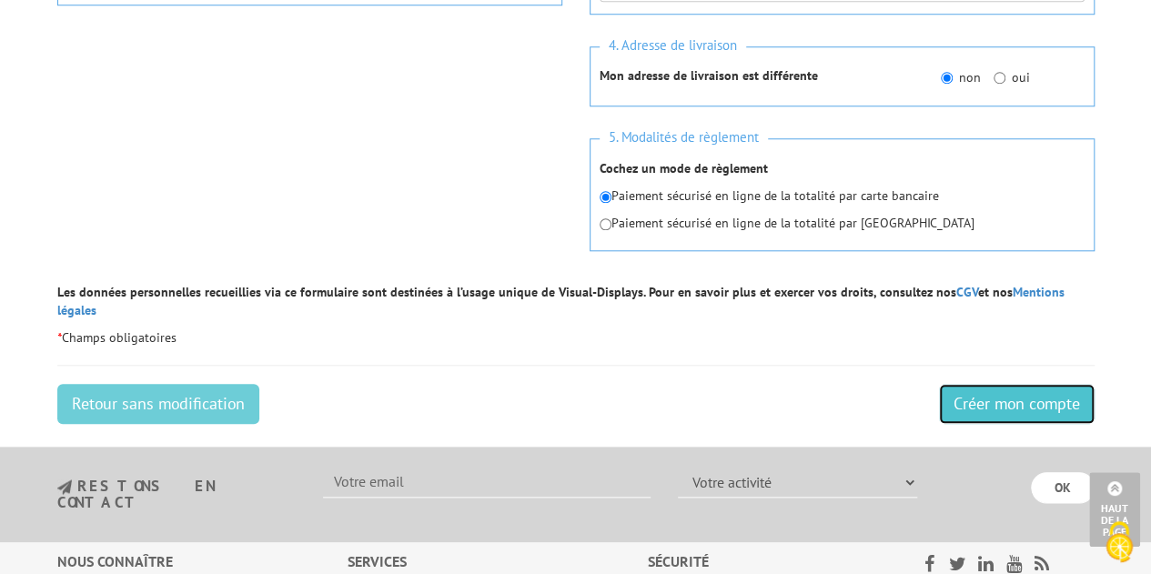
click at [992, 384] on input "Créer mon compte" at bounding box center [1017, 404] width 156 height 40
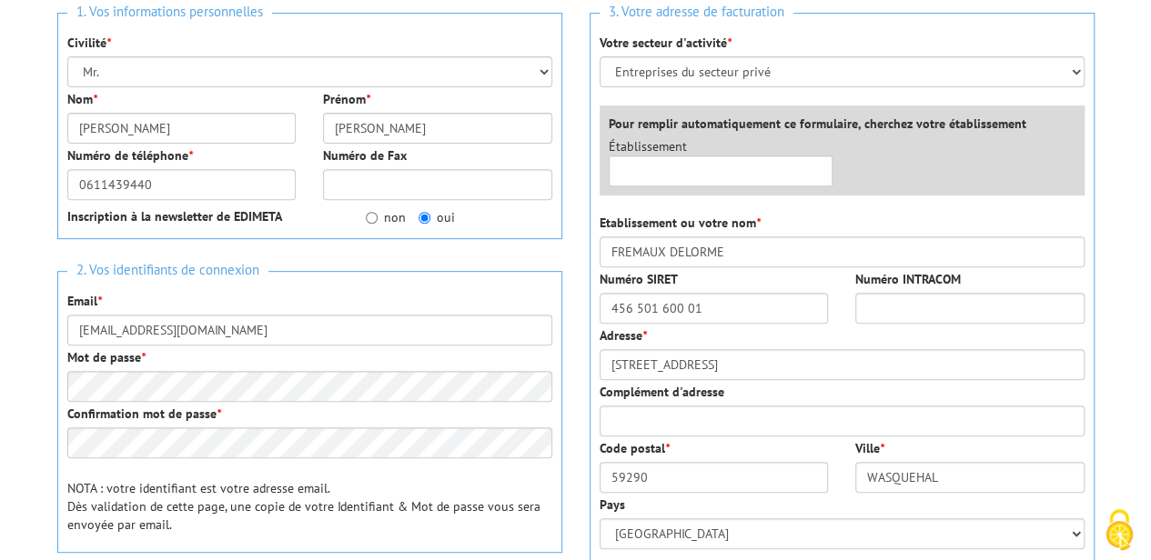
scroll to position [273, 0]
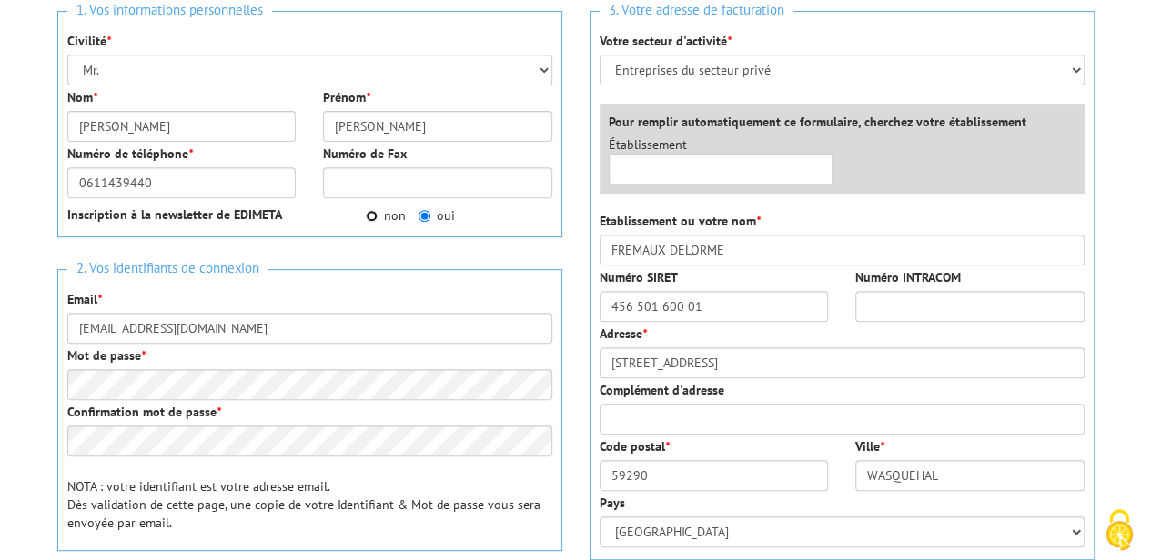
click at [377, 214] on input "non" at bounding box center [372, 216] width 12 height 12
radio input "true"
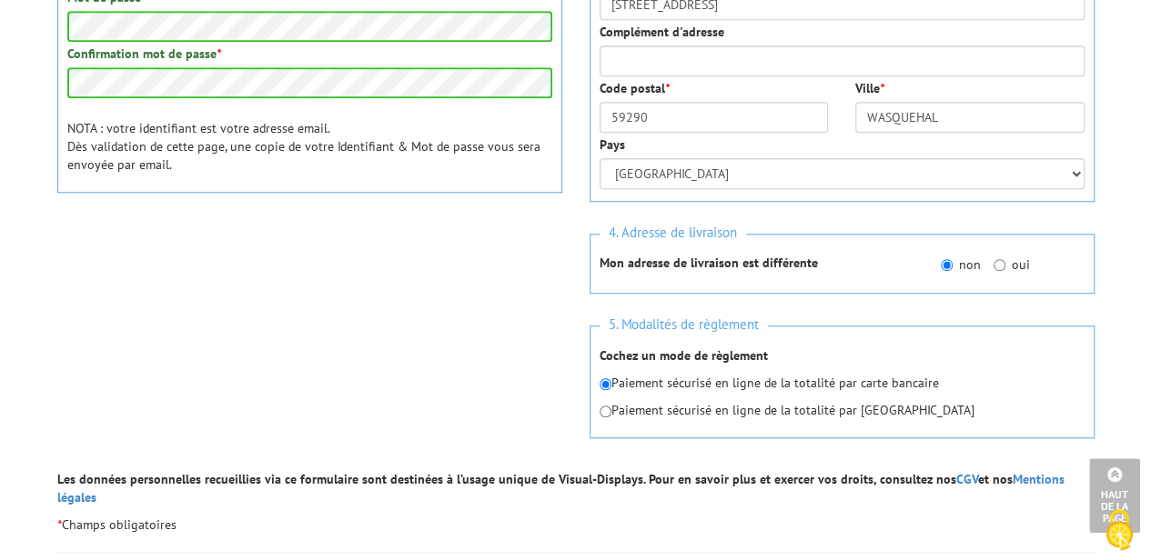
scroll to position [719, 0]
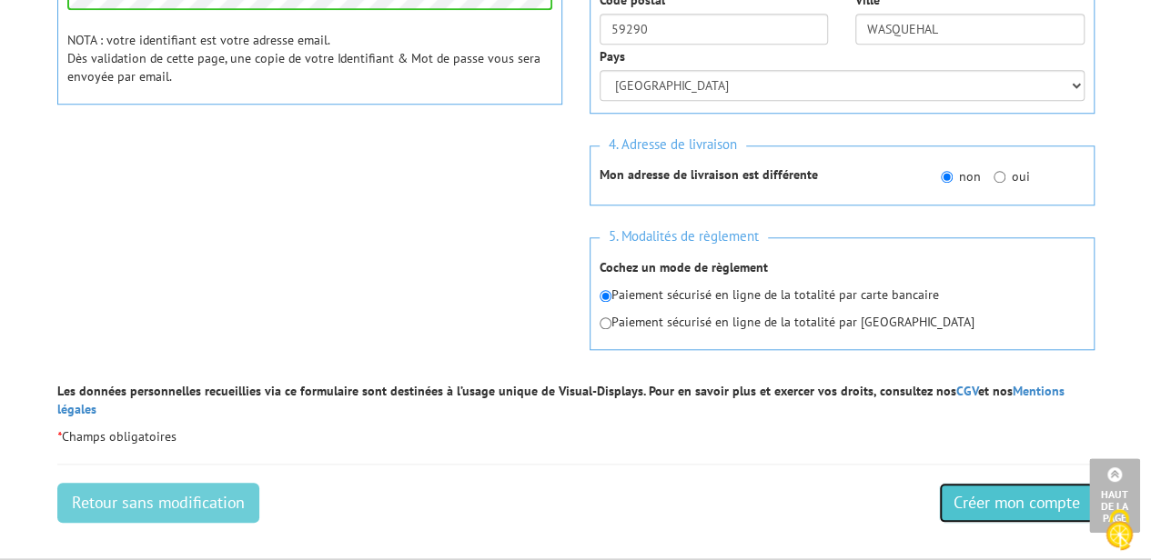
click at [975, 483] on input "Créer mon compte" at bounding box center [1017, 503] width 156 height 40
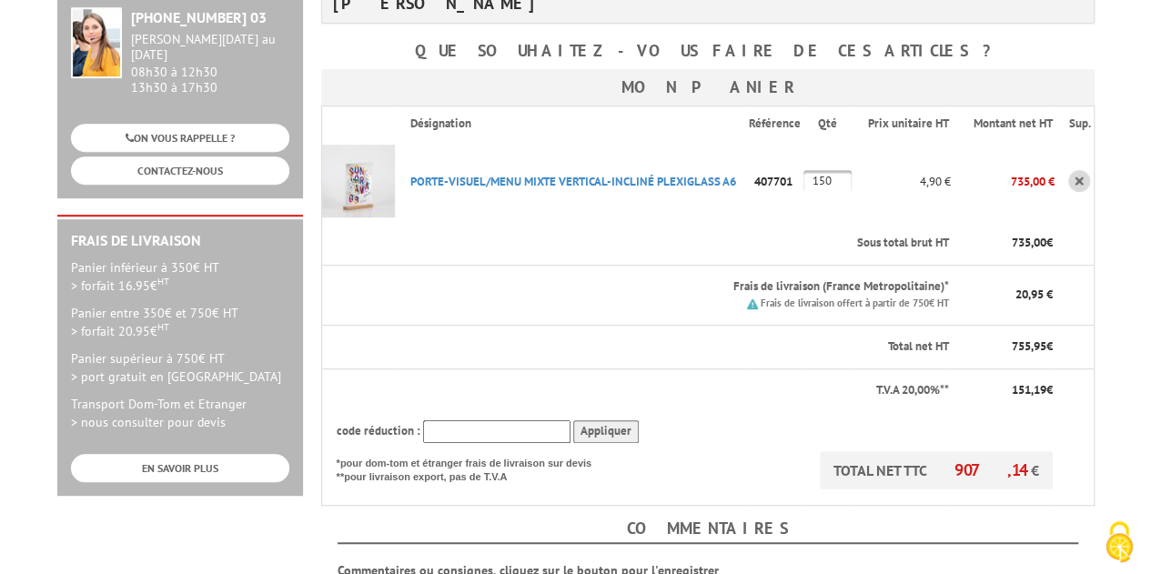
scroll to position [364, 0]
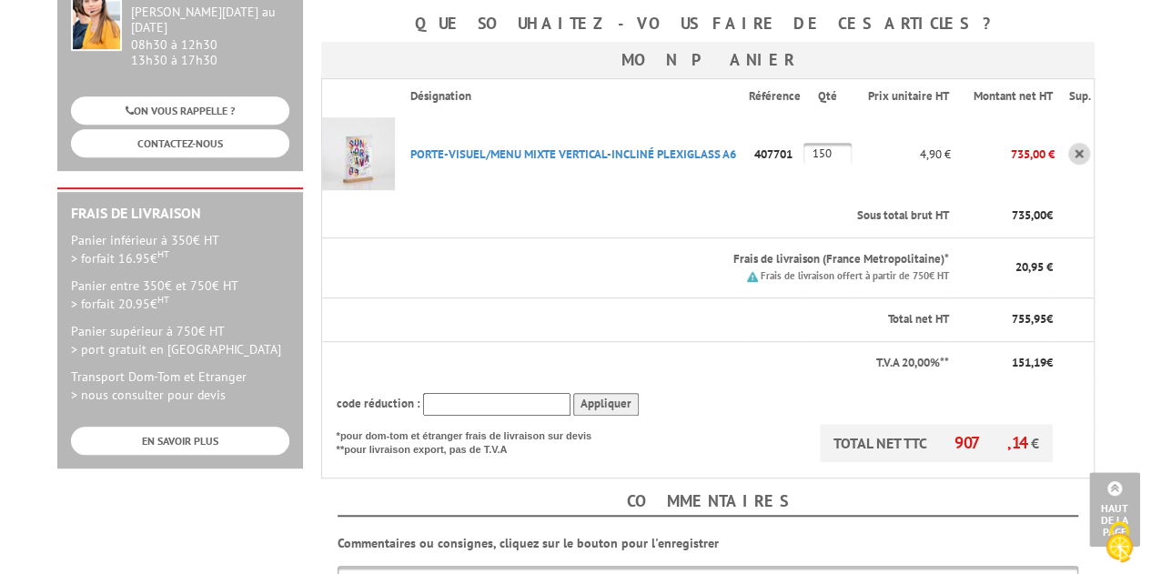
click at [524, 393] on input "text" at bounding box center [496, 404] width 147 height 23
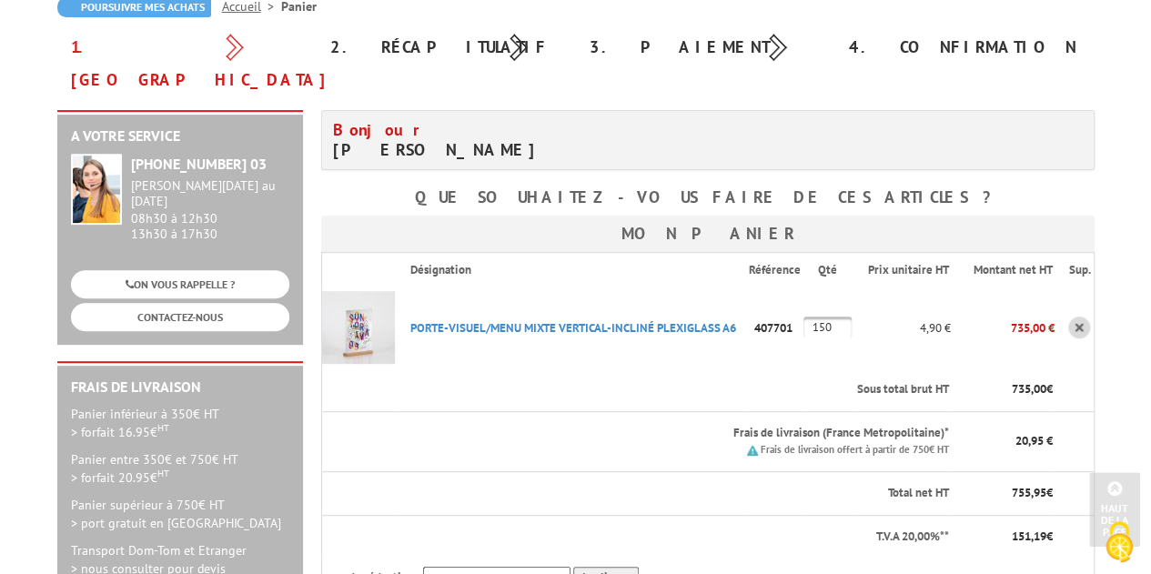
scroll to position [182, 0]
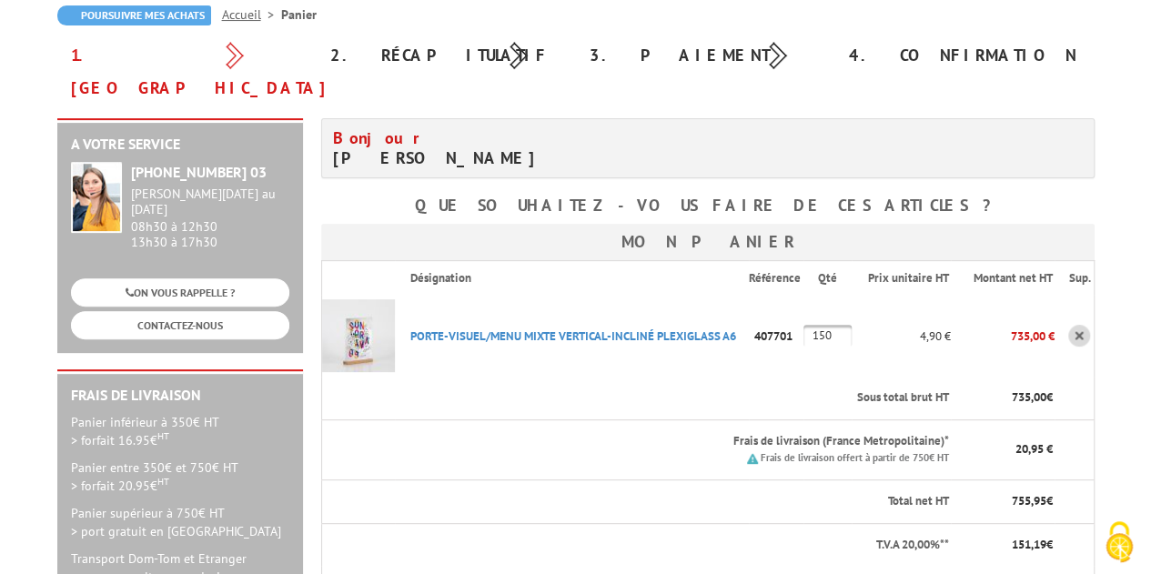
type input "bienvenue"
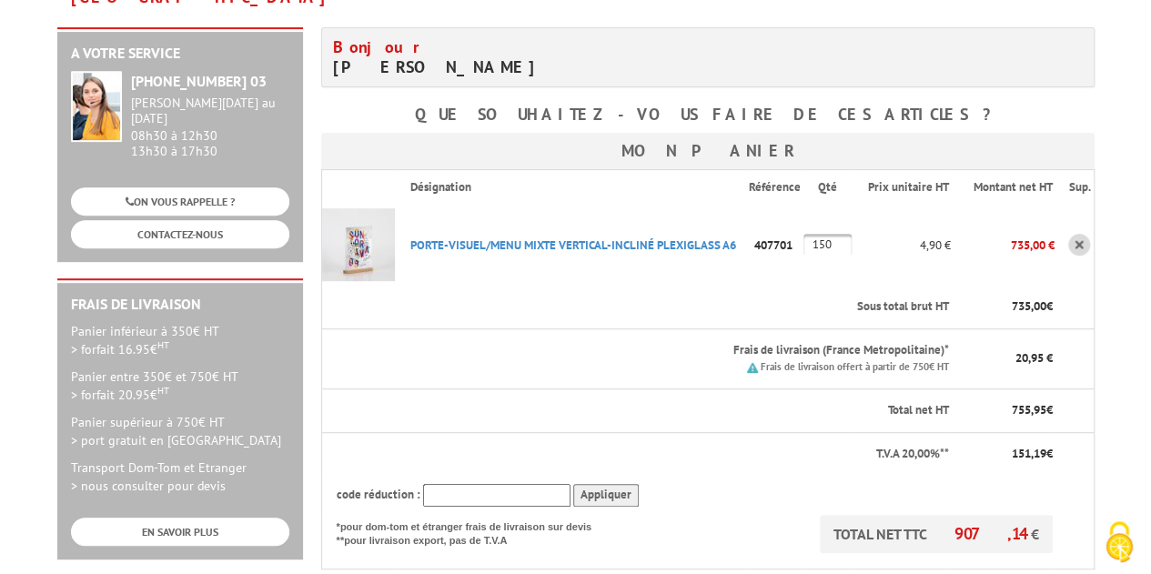
scroll to position [546, 0]
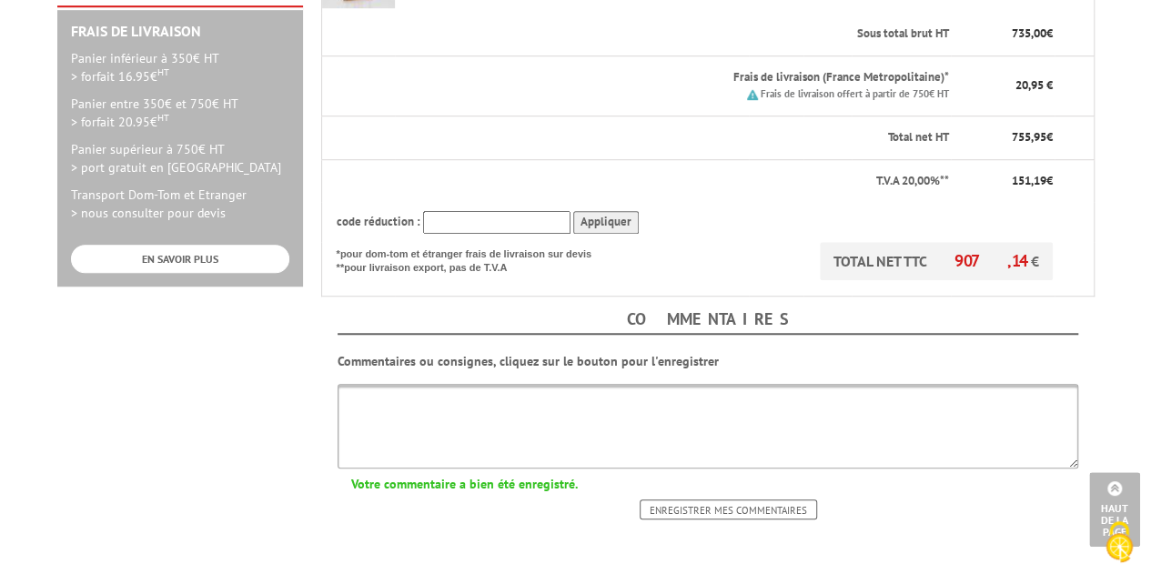
click at [577, 242] on p "*pour dom-tom et étranger frais de livraison sur devis **pour livraison export,…" at bounding box center [473, 259] width 273 height 34
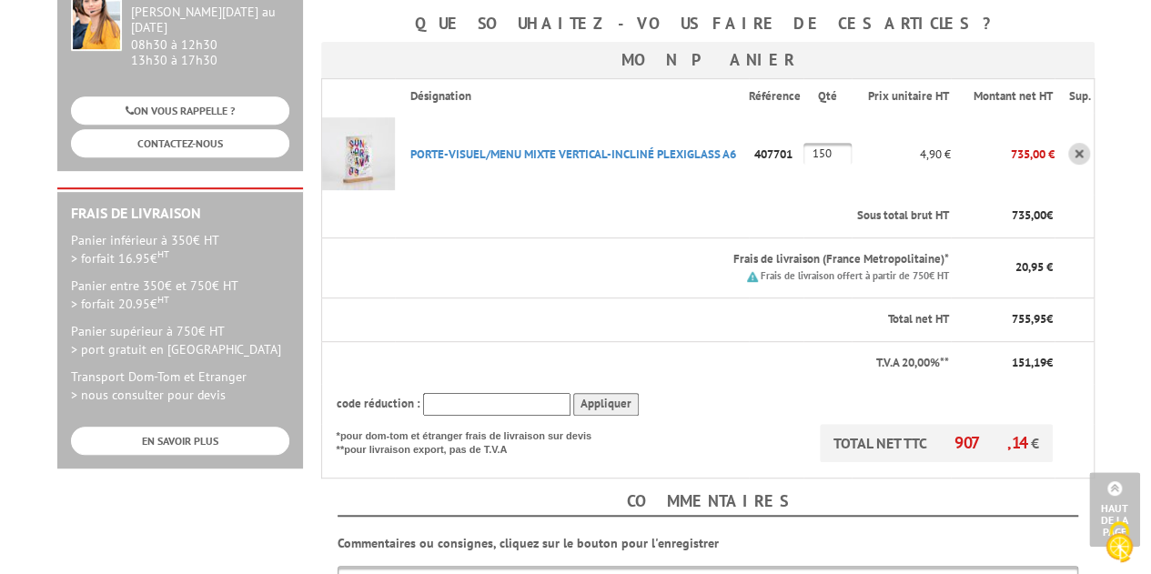
scroll to position [637, 0]
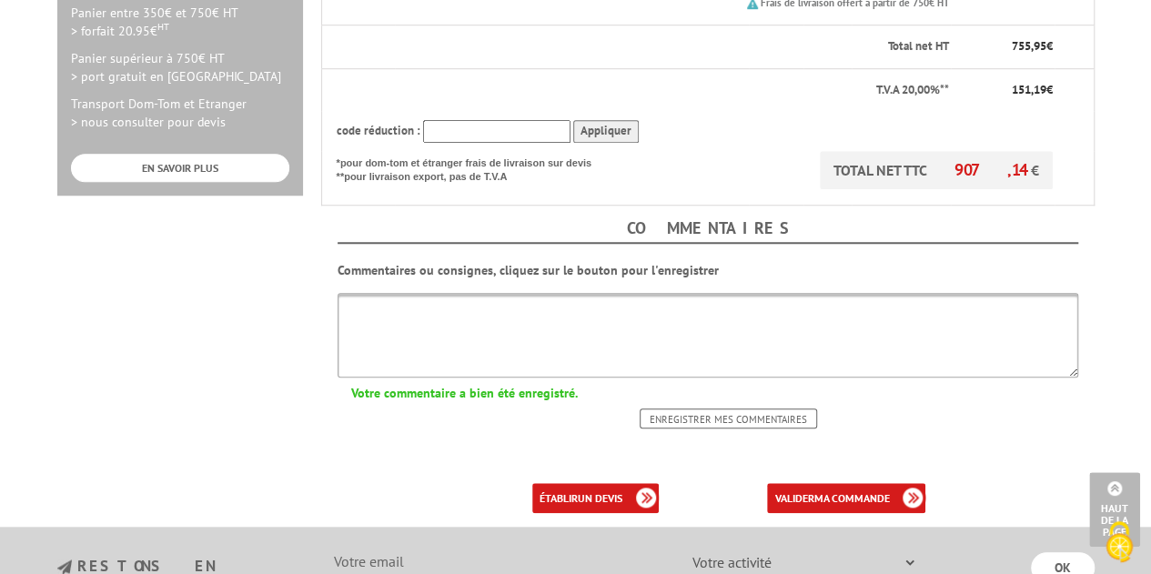
click at [475, 293] on textarea at bounding box center [707, 335] width 740 height 85
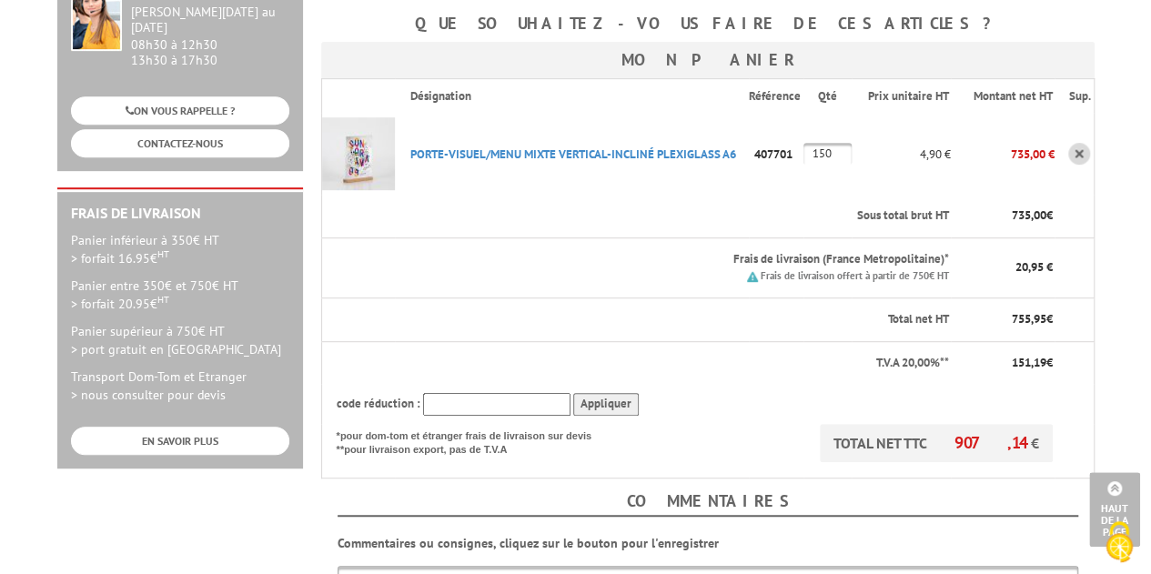
scroll to position [728, 0]
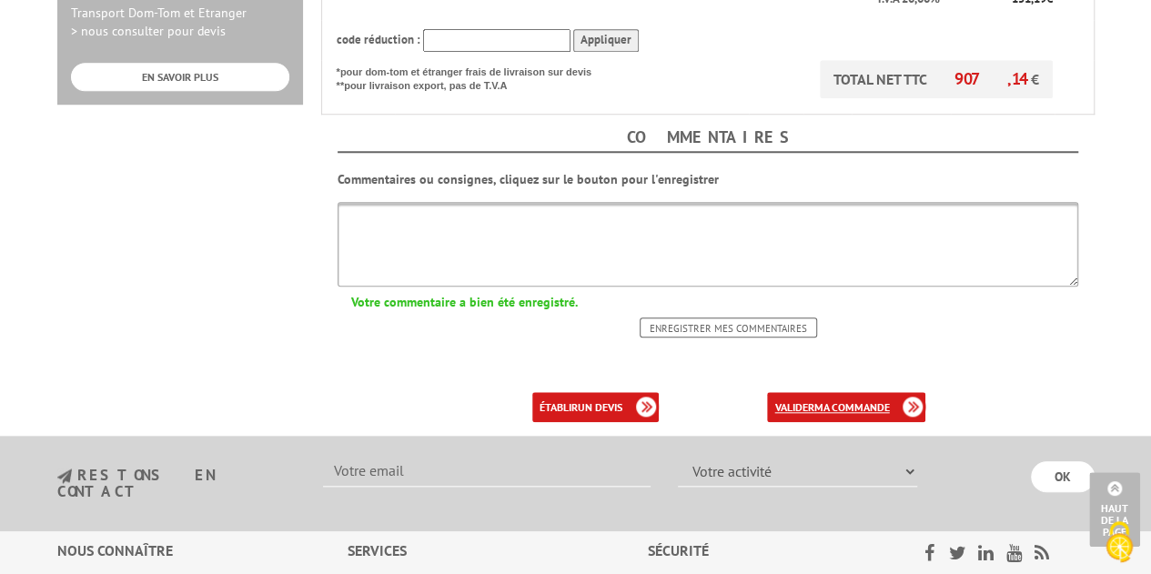
click at [850, 400] on b "ma commande" at bounding box center [850, 407] width 75 height 14
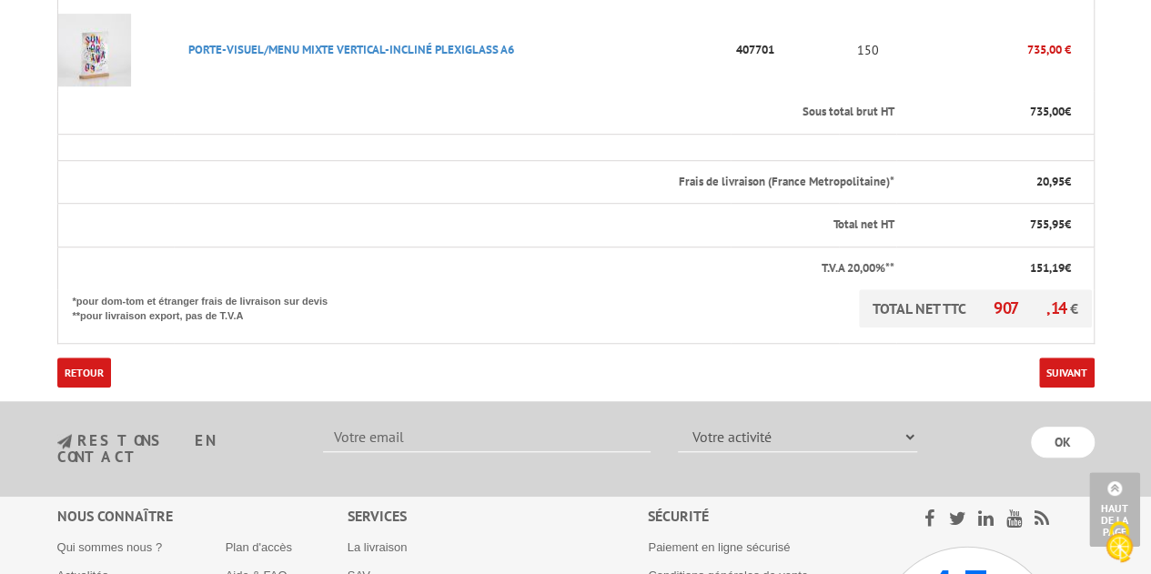
scroll to position [546, 0]
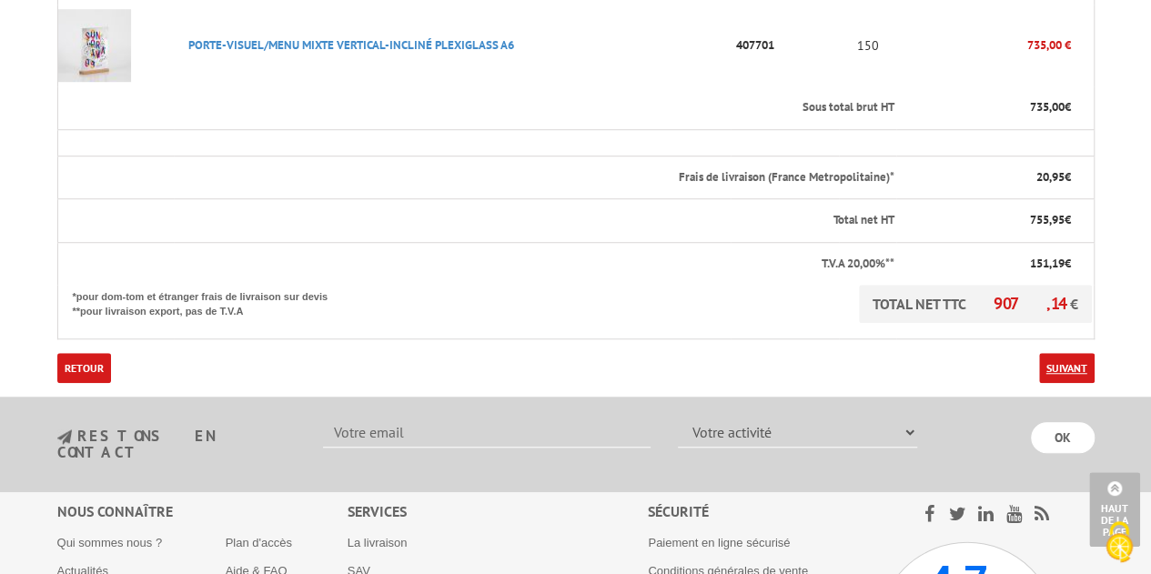
click at [1074, 353] on link "Suivant" at bounding box center [1066, 368] width 55 height 30
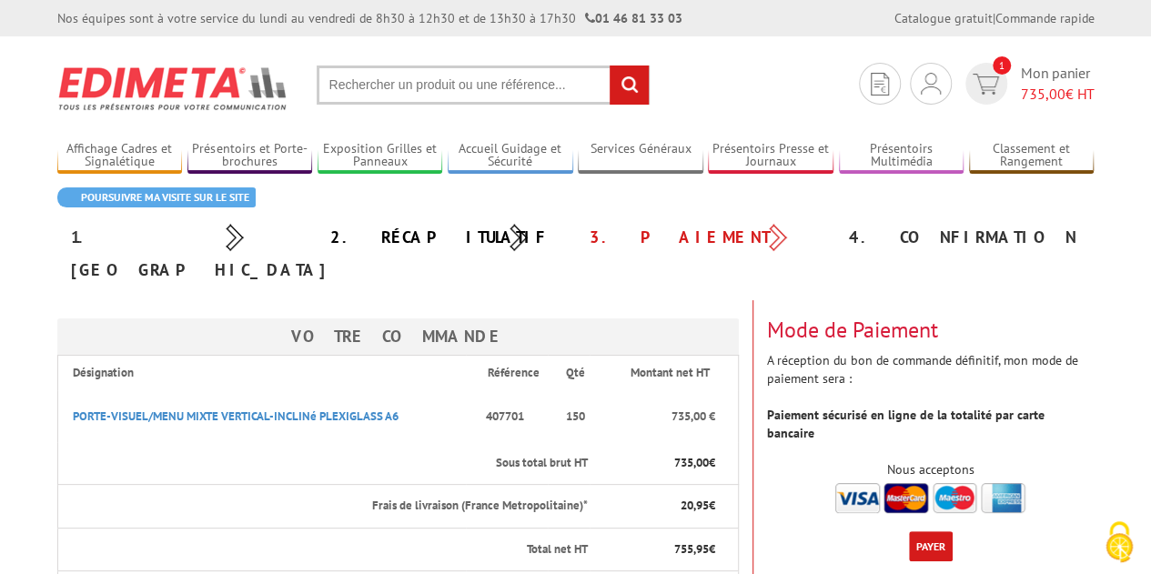
scroll to position [273, 0]
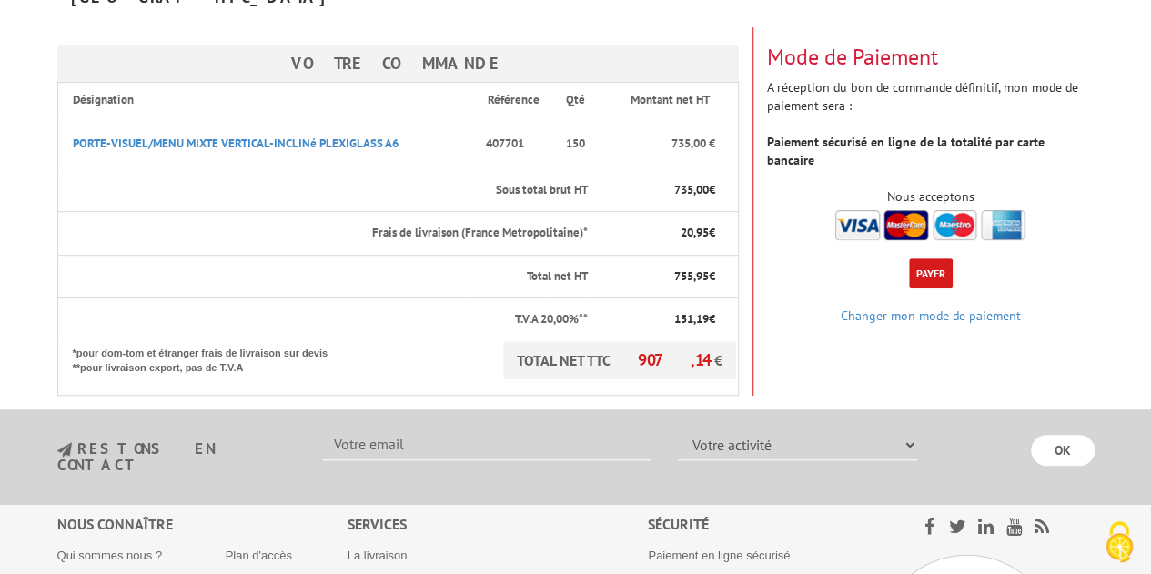
click at [921, 258] on button "Payer" at bounding box center [931, 273] width 44 height 30
